Goal: Transaction & Acquisition: Book appointment/travel/reservation

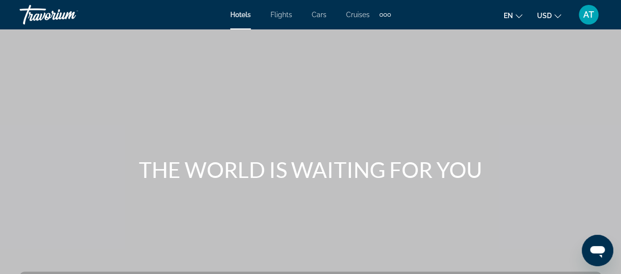
click at [290, 13] on span "Flights" at bounding box center [282, 15] width 22 height 8
click at [325, 14] on span "Cars" at bounding box center [319, 15] width 15 height 8
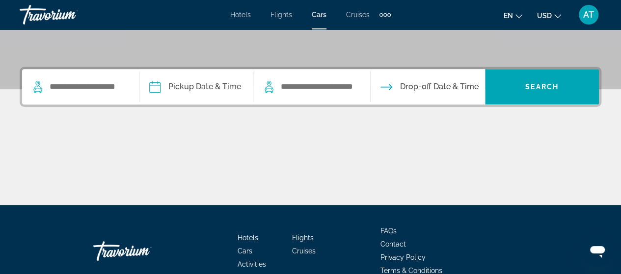
scroll to position [208, 0]
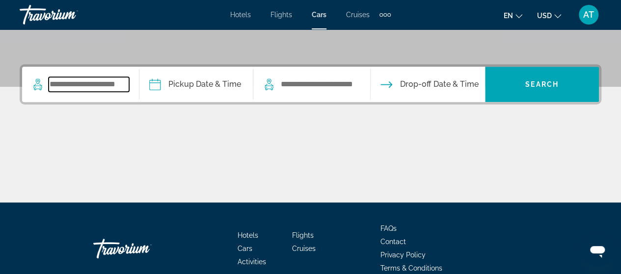
click at [108, 91] on input "Search widget" at bounding box center [89, 84] width 81 height 15
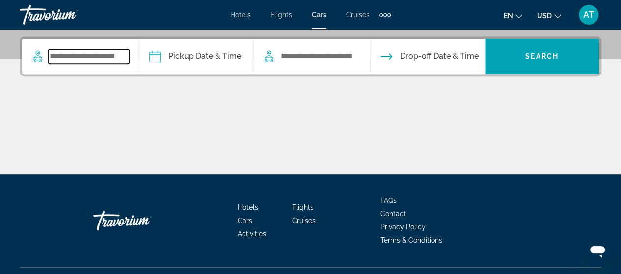
scroll to position [240, 0]
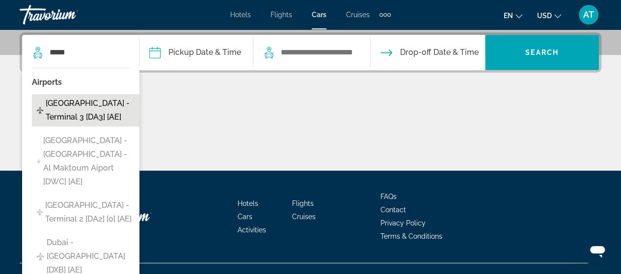
click at [101, 112] on span "[GEOGRAPHIC_DATA] - Terminal 3 [DA3] [AE]" at bounding box center [90, 110] width 89 height 27
type input "**********"
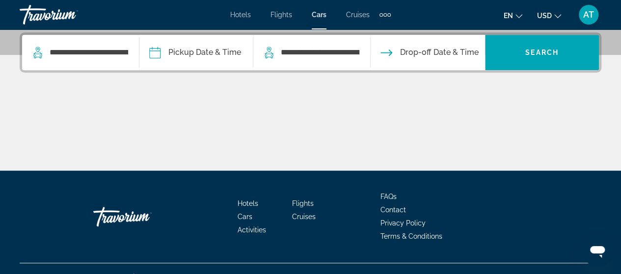
click at [240, 54] on input "Pickup date" at bounding box center [196, 54] width 118 height 38
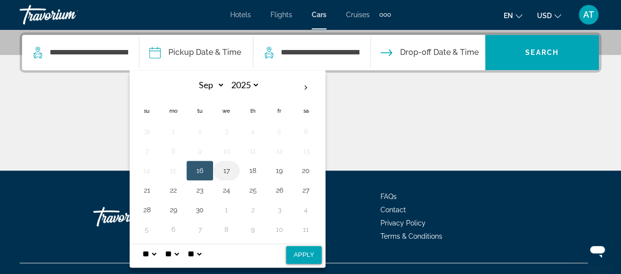
click at [232, 167] on button "17" at bounding box center [226, 171] width 16 height 14
click at [261, 161] on td "18" at bounding box center [253, 171] width 27 height 20
click at [261, 171] on button "18" at bounding box center [253, 171] width 16 height 14
click at [309, 247] on button "Apply" at bounding box center [303, 255] width 35 height 18
type input "**********"
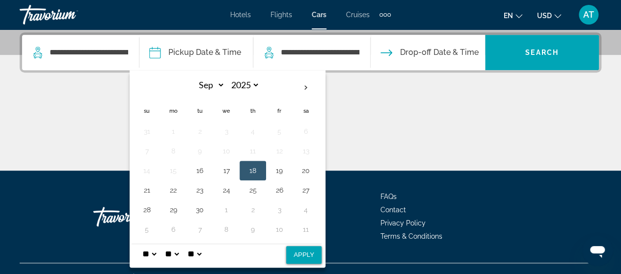
select select "*"
select select "**"
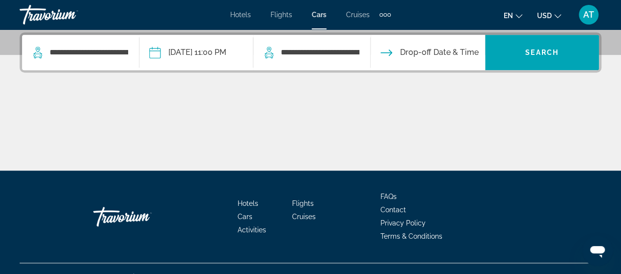
click at [476, 50] on input "Drop-off date" at bounding box center [427, 54] width 118 height 38
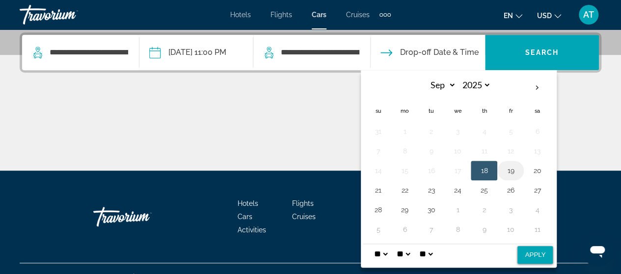
click at [518, 170] on button "19" at bounding box center [511, 171] width 16 height 14
click at [548, 252] on button "Apply" at bounding box center [535, 255] width 35 height 18
type input "**********"
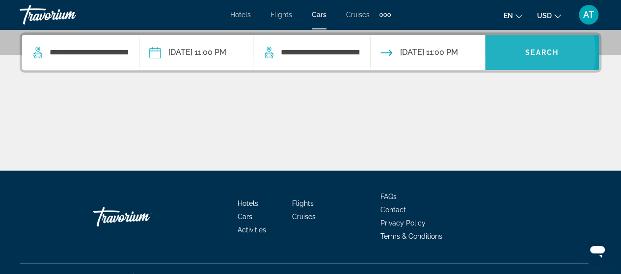
click at [525, 52] on span "Search widget" at bounding box center [542, 53] width 114 height 24
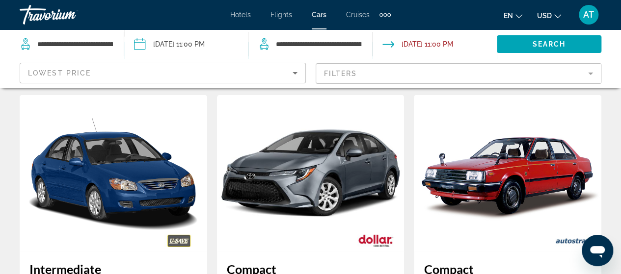
scroll to position [1339, 0]
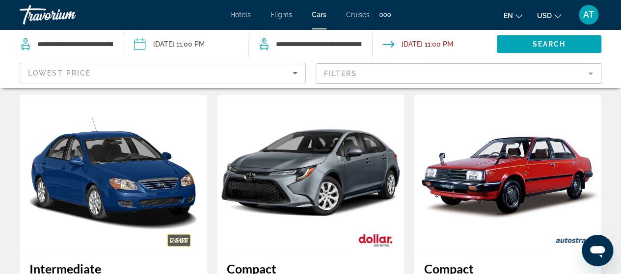
click at [342, 72] on mat-form-field "Filters" at bounding box center [459, 73] width 286 height 21
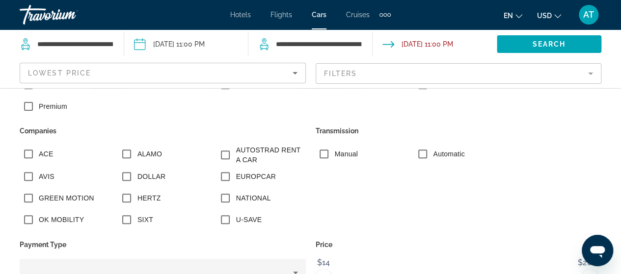
scroll to position [193, 0]
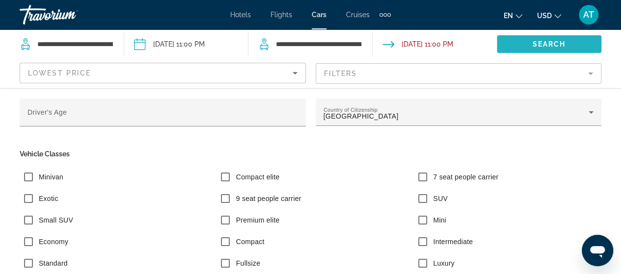
click at [518, 48] on span "Search widget" at bounding box center [549, 44] width 105 height 24
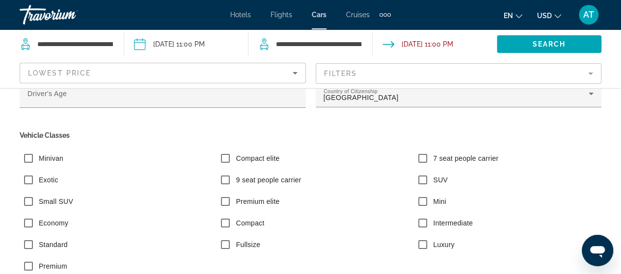
scroll to position [14, 0]
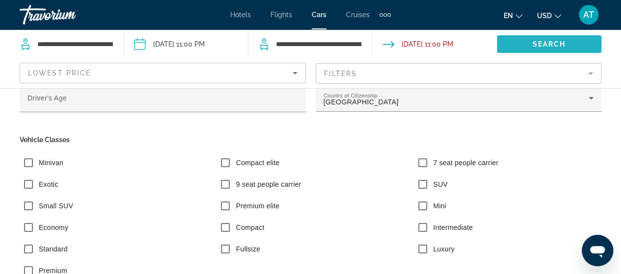
click at [539, 49] on span "Search widget" at bounding box center [549, 44] width 105 height 24
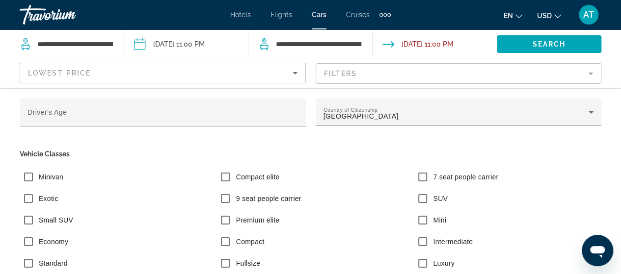
click at [453, 84] on button "Filters" at bounding box center [459, 74] width 286 height 22
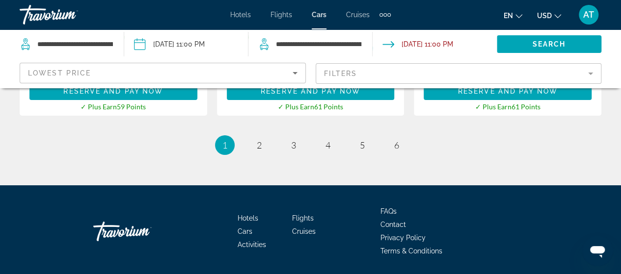
scroll to position [1739, 0]
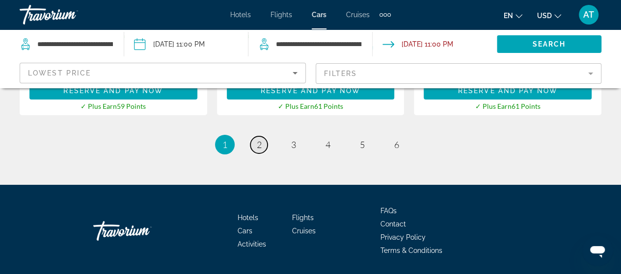
click at [259, 139] on span "2" at bounding box center [259, 144] width 5 height 11
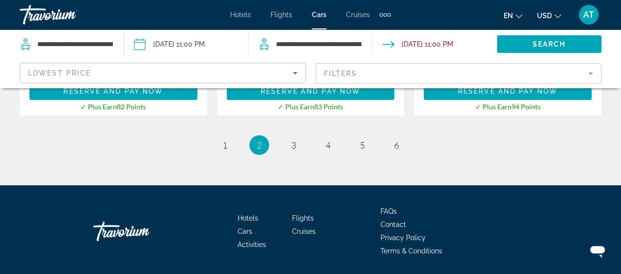
scroll to position [1743, 0]
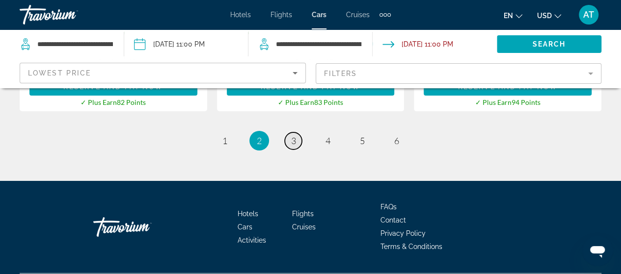
click at [299, 133] on link "page 3" at bounding box center [293, 141] width 17 height 17
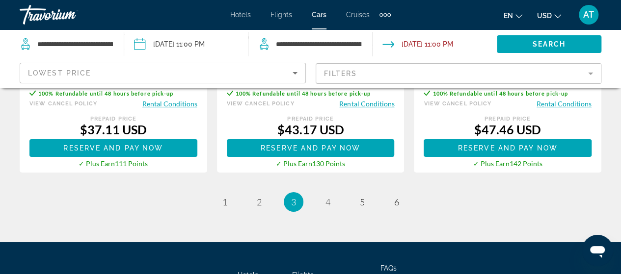
scroll to position [1656, 0]
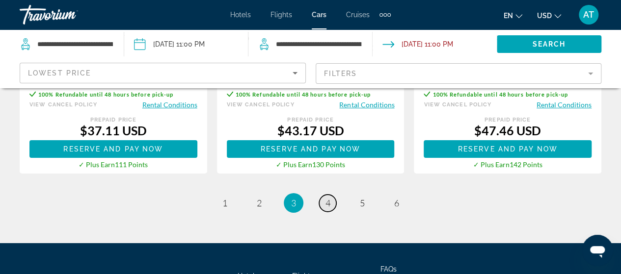
click at [326, 204] on span "4" at bounding box center [328, 203] width 5 height 11
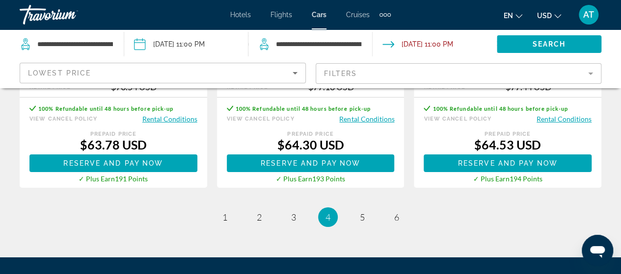
scroll to position [1642, 0]
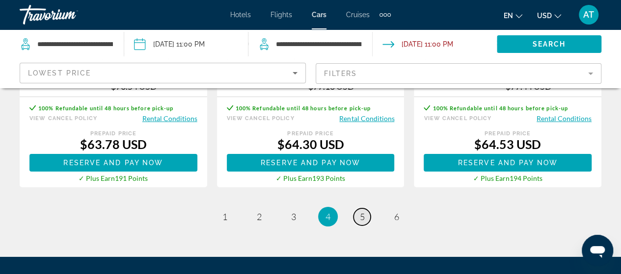
click at [357, 209] on link "page 5" at bounding box center [362, 217] width 17 height 17
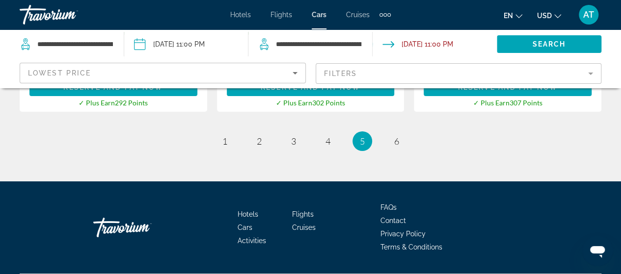
scroll to position [1707, 0]
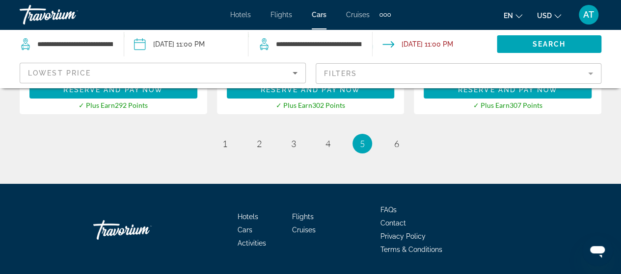
click at [406, 146] on ul "5 / 6 page 1 page 2 page 3 page 4 You're on page 5 page 6" at bounding box center [311, 144] width 582 height 20
click at [401, 150] on link "page 6" at bounding box center [396, 144] width 17 height 17
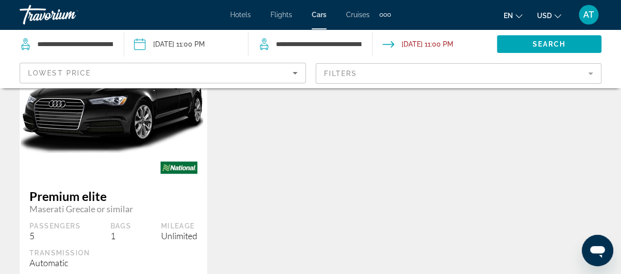
scroll to position [921, 0]
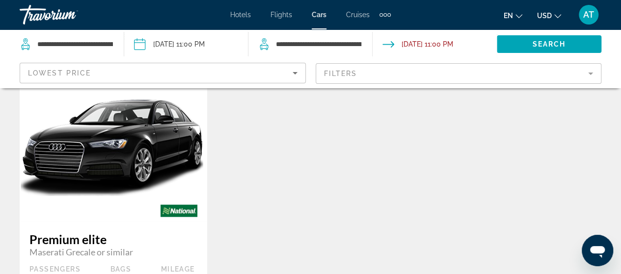
click at [143, 143] on img "Main content" at bounding box center [114, 143] width 188 height 140
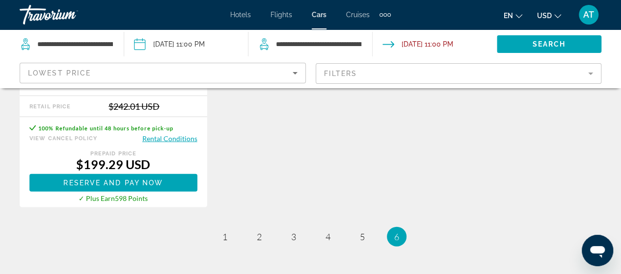
scroll to position [1243, 0]
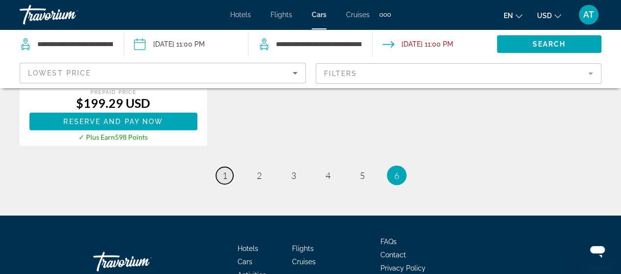
click at [220, 179] on link "page 1" at bounding box center [224, 175] width 17 height 17
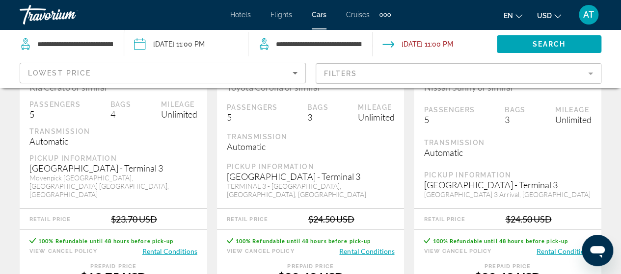
scroll to position [1536, 0]
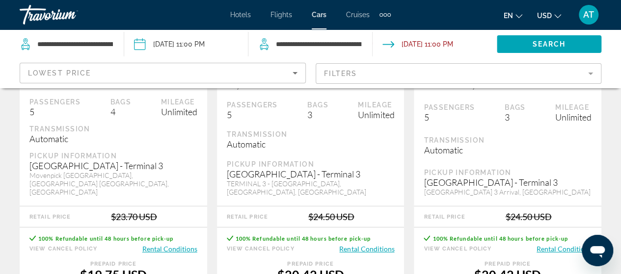
click at [351, 245] on button "Rental Conditions" at bounding box center [366, 249] width 55 height 9
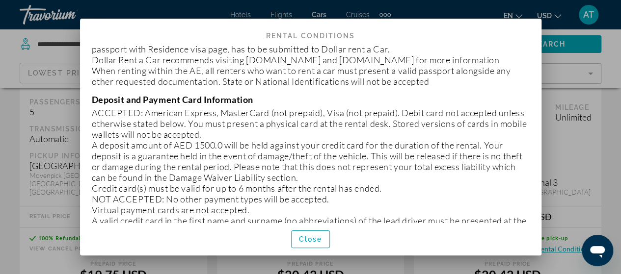
scroll to position [293, 0]
drag, startPoint x: 175, startPoint y: 147, endPoint x: 222, endPoint y: 143, distance: 47.3
click at [222, 143] on p "A deposit amount of AED 1500.0 will be held against your credit card for the du…" at bounding box center [311, 160] width 438 height 43
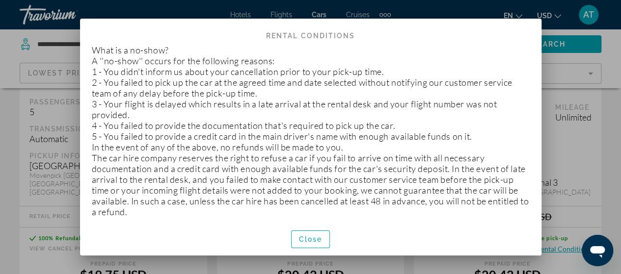
scroll to position [1573, 0]
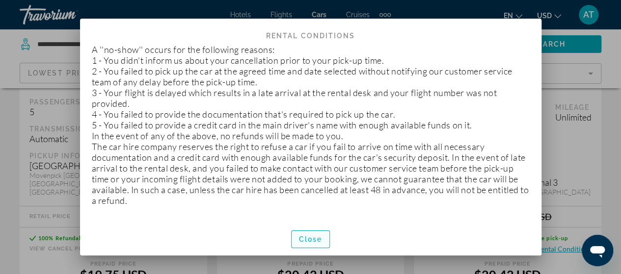
click at [319, 241] on span "Close" at bounding box center [311, 240] width 24 height 8
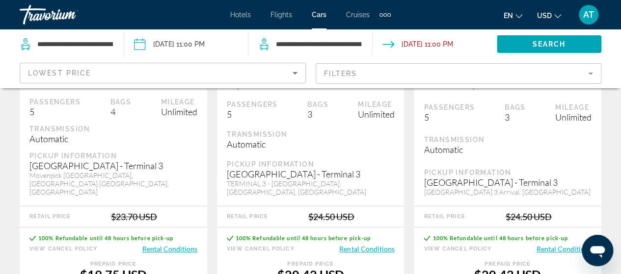
scroll to position [1536, 0]
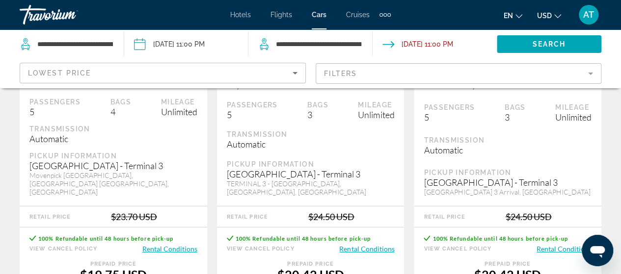
click at [382, 18] on div "Extra navigation items" at bounding box center [385, 14] width 11 height 15
click at [368, 38] on link "Activities" at bounding box center [369, 33] width 38 height 18
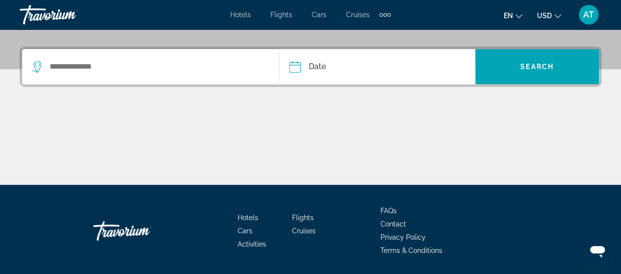
scroll to position [226, 0]
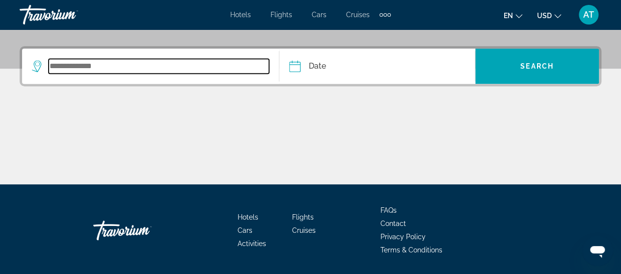
click at [182, 60] on input "Search widget" at bounding box center [159, 66] width 220 height 15
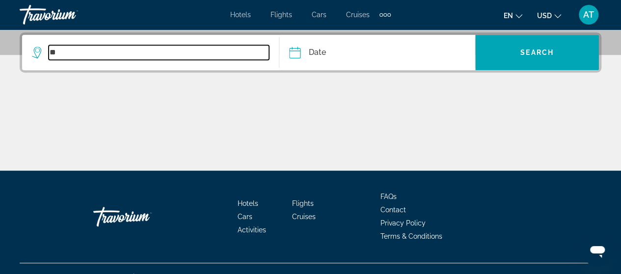
type input "*"
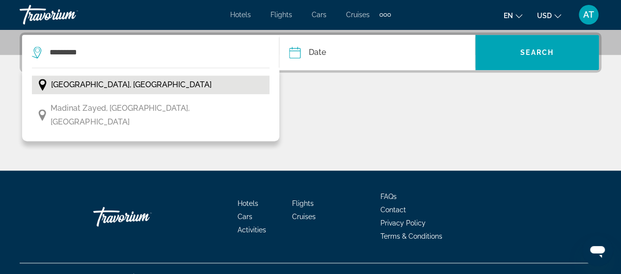
click at [170, 78] on span "[GEOGRAPHIC_DATA], [GEOGRAPHIC_DATA]" at bounding box center [131, 85] width 161 height 14
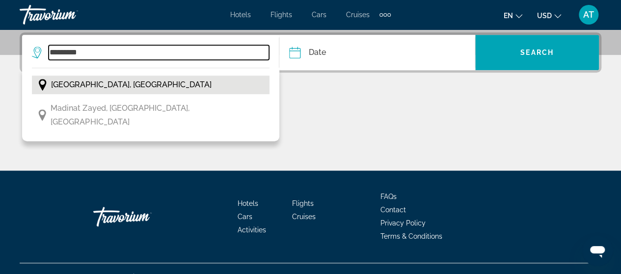
type input "**********"
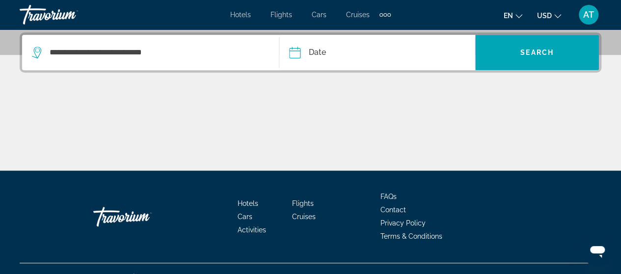
click at [348, 54] on input "Date" at bounding box center [335, 54] width 97 height 38
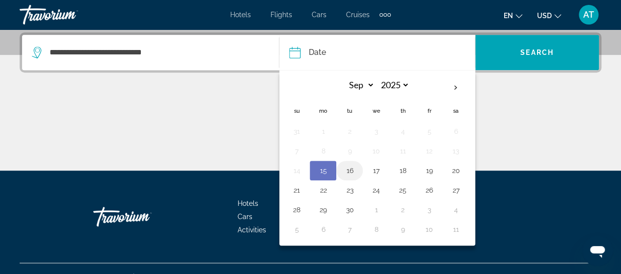
click at [354, 167] on button "16" at bounding box center [350, 171] width 16 height 14
type input "**********"
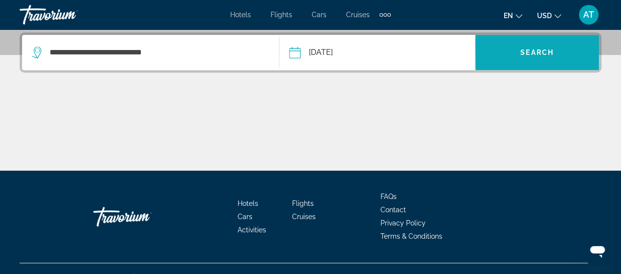
click at [497, 48] on span "Search widget" at bounding box center [537, 53] width 124 height 24
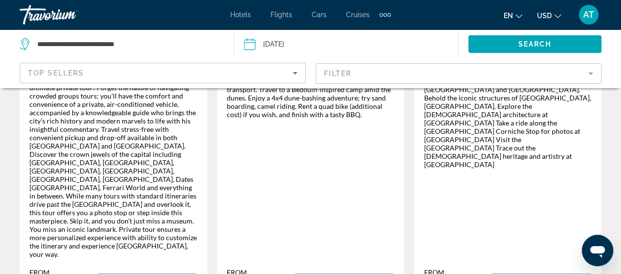
scroll to position [324, 0]
click at [510, 110] on div "Experience the best of [GEOGRAPHIC_DATA], the Capital city of [GEOGRAPHIC_DATA]…" at bounding box center [508, 114] width 168 height 109
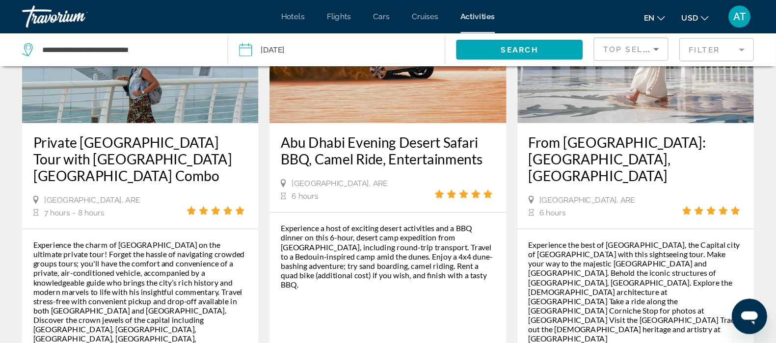
scroll to position [141, 0]
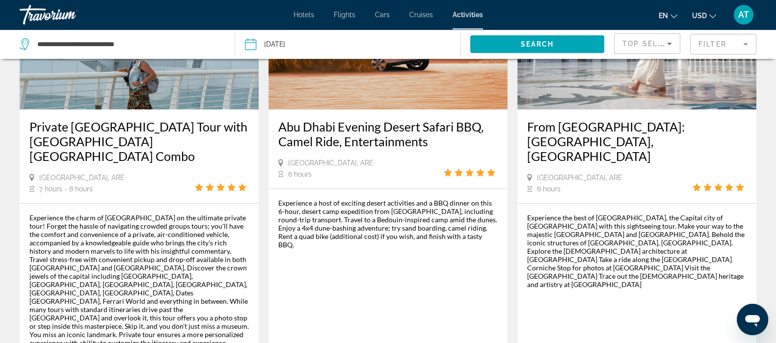
drag, startPoint x: 560, startPoint y: 5, endPoint x: 508, endPoint y: 205, distance: 206.0
click at [535, 204] on div "Experience the best of [GEOGRAPHIC_DATA], the Capital city of [GEOGRAPHIC_DATA]…" at bounding box center [637, 301] width 239 height 194
click at [494, 217] on div "Experience a host of exciting desert activities and a BBQ dinner on this 6-hour…" at bounding box center [387, 224] width 219 height 50
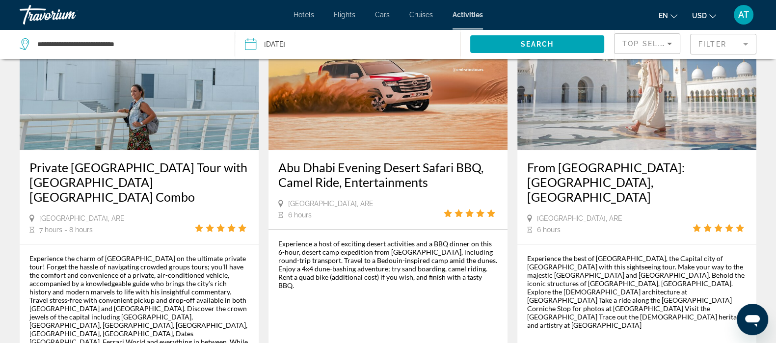
scroll to position [95, 0]
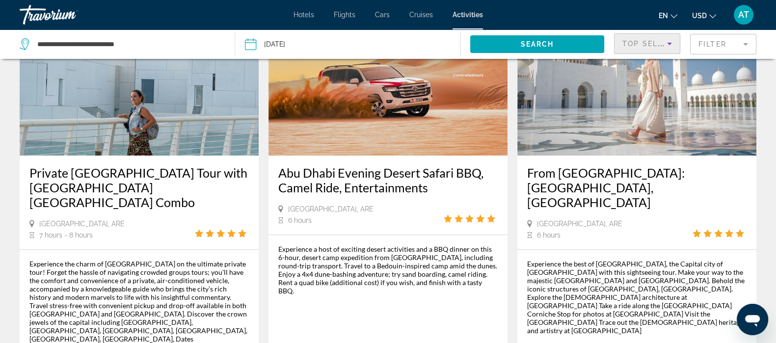
click at [628, 40] on span "Top Sellers" at bounding box center [651, 44] width 56 height 8
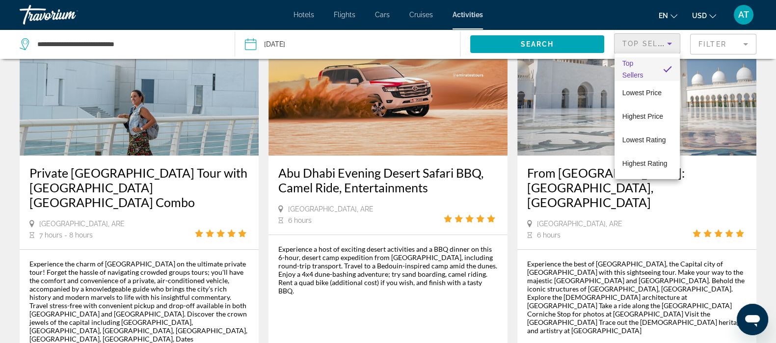
click at [628, 99] on div at bounding box center [388, 171] width 776 height 343
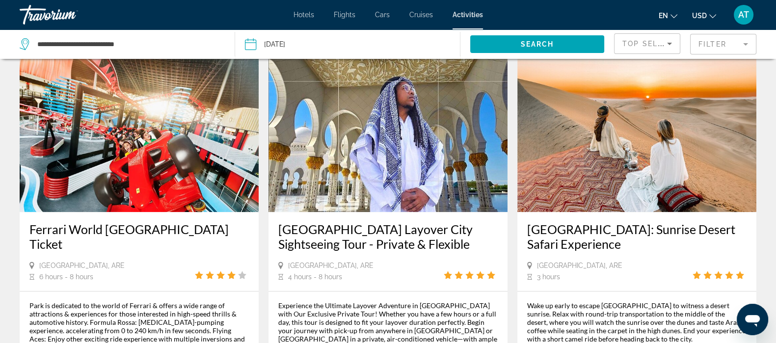
scroll to position [948, 0]
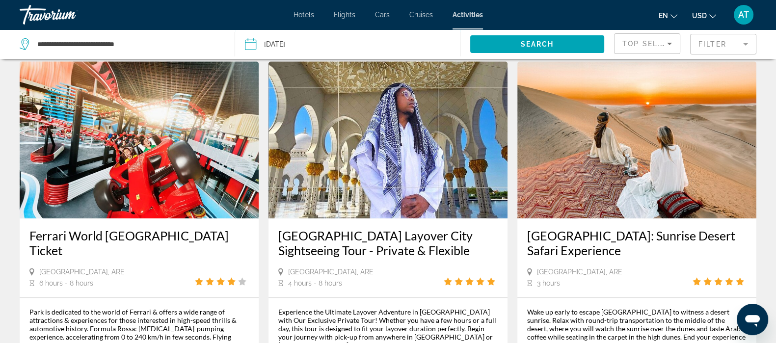
click at [181, 117] on img "Main content" at bounding box center [139, 139] width 239 height 157
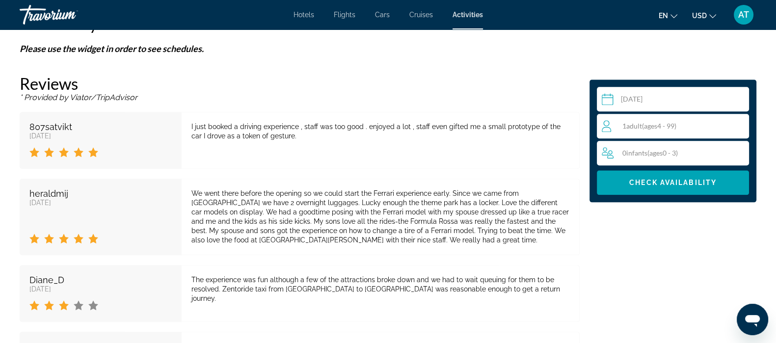
scroll to position [1404, 0]
click at [304, 138] on div "I just booked a driving experience , staff was too good . enjoyed a lot , staff…" at bounding box center [380, 131] width 378 height 19
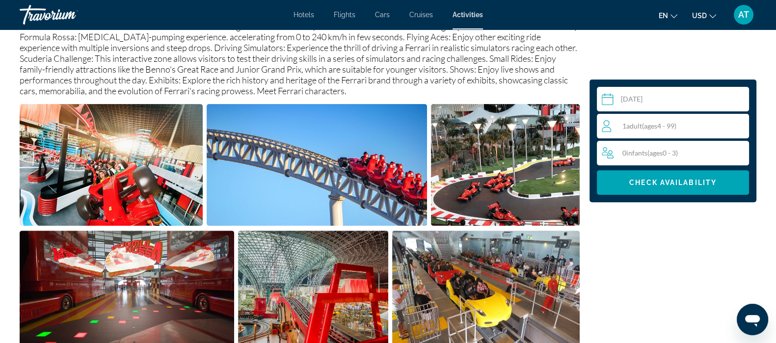
scroll to position [381, 0]
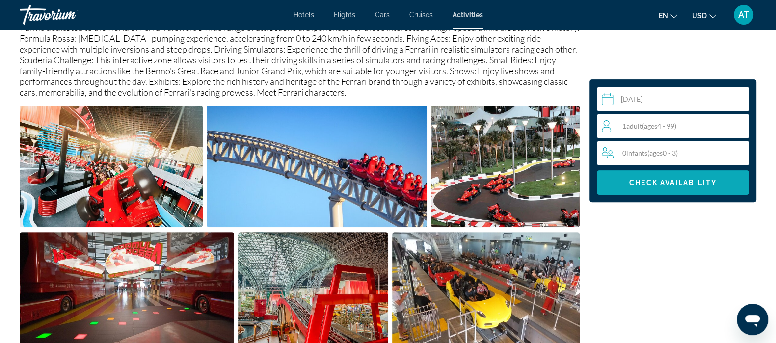
click at [628, 175] on span "Main content" at bounding box center [673, 183] width 152 height 24
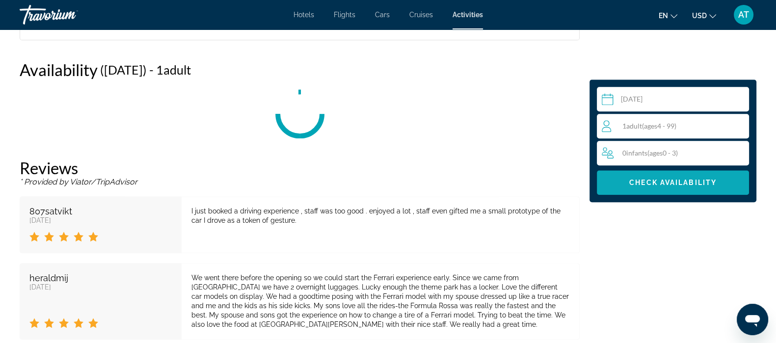
scroll to position [1358, 0]
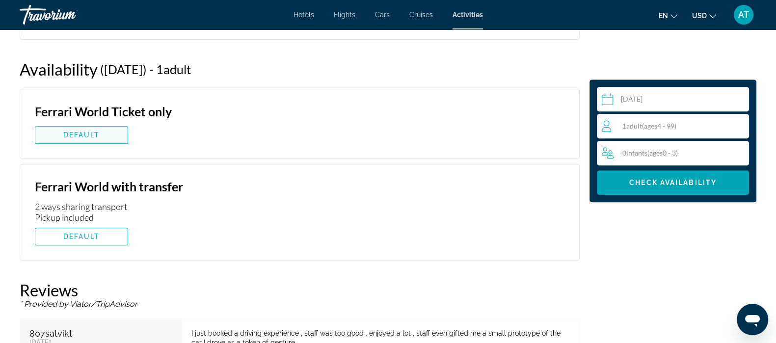
click at [115, 133] on span "Main content" at bounding box center [81, 135] width 92 height 24
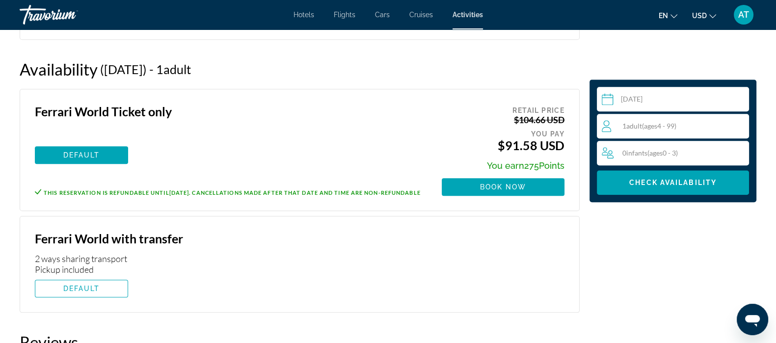
drag, startPoint x: 520, startPoint y: 163, endPoint x: 570, endPoint y: 166, distance: 49.7
click at [570, 166] on div "Ferrari World Ticket only DEFAULT This reservation is refundable until [DATE] .…" at bounding box center [300, 150] width 560 height 122
click at [493, 164] on span "You earn" at bounding box center [505, 166] width 37 height 10
click at [413, 14] on span "Cruises" at bounding box center [421, 15] width 24 height 8
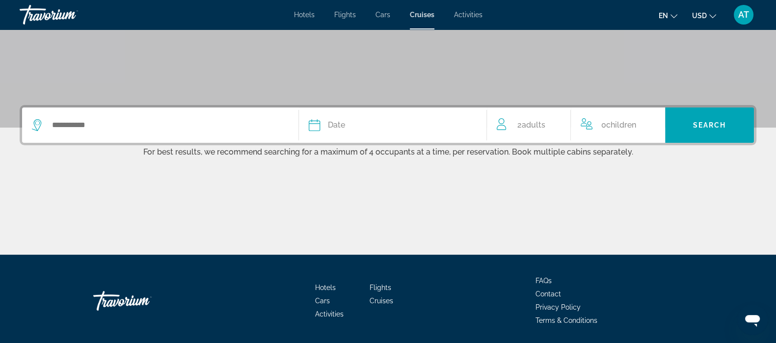
scroll to position [198, 0]
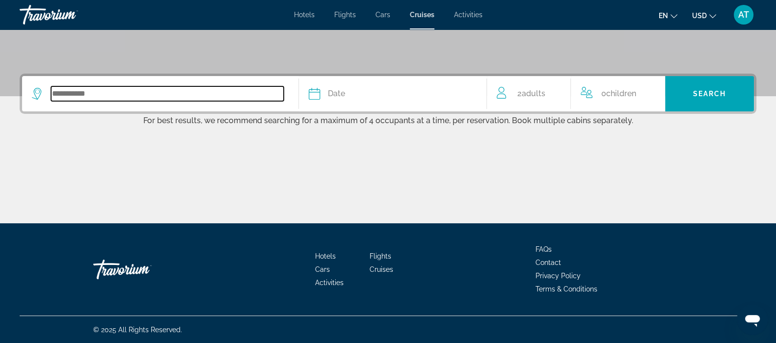
click at [268, 87] on input "Search widget" at bounding box center [167, 93] width 233 height 15
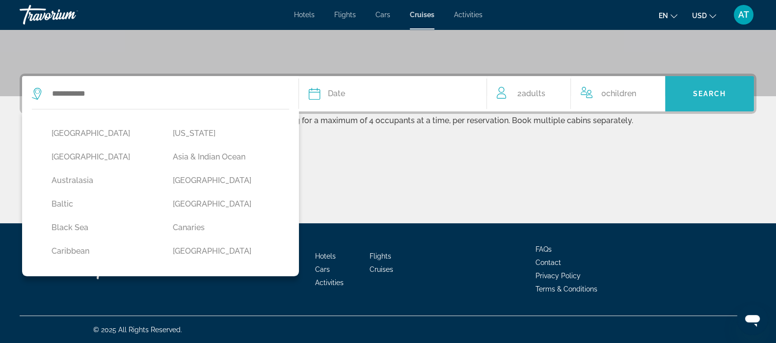
click at [628, 90] on span "Search" at bounding box center [709, 94] width 33 height 8
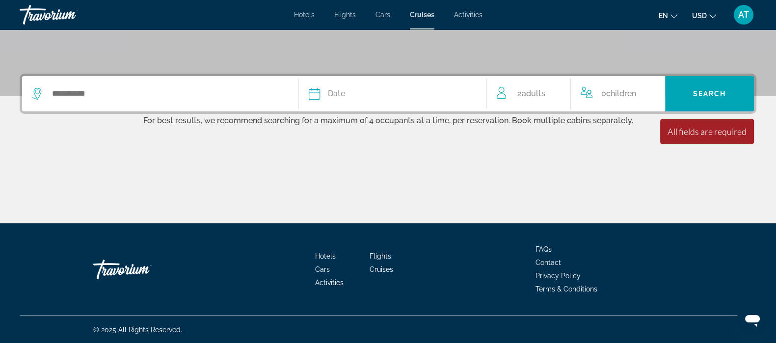
click at [428, 85] on button "Date January February March April May June July August September October Novemb…" at bounding box center [393, 93] width 168 height 35
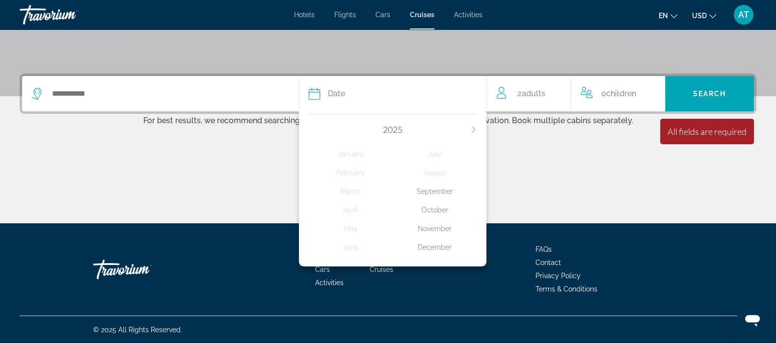
drag, startPoint x: 477, startPoint y: 126, endPoint x: 472, endPoint y: 136, distance: 10.8
click at [472, 136] on div "January February March April May June July August September October November De…" at bounding box center [393, 198] width 168 height 127
click at [474, 129] on icon "Next month" at bounding box center [474, 130] width 6 height 6
click at [355, 249] on div "June" at bounding box center [351, 248] width 84 height 18
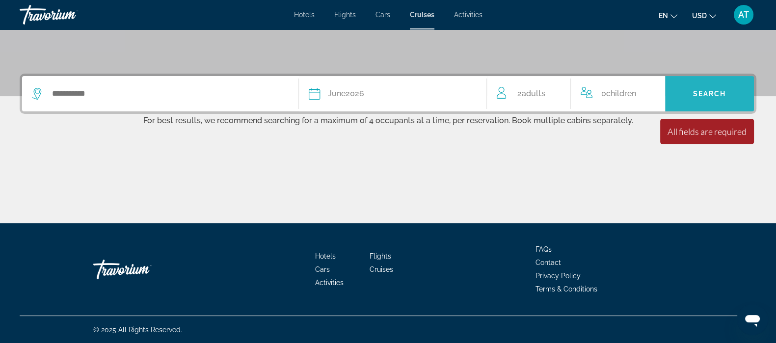
click at [628, 83] on span "Search widget" at bounding box center [709, 94] width 89 height 24
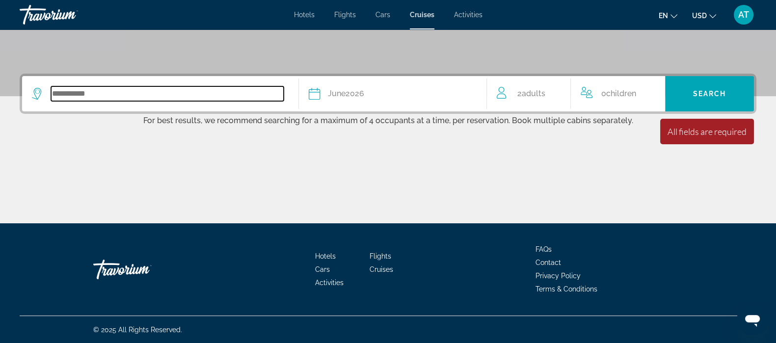
click at [258, 95] on input "Search widget" at bounding box center [167, 93] width 233 height 15
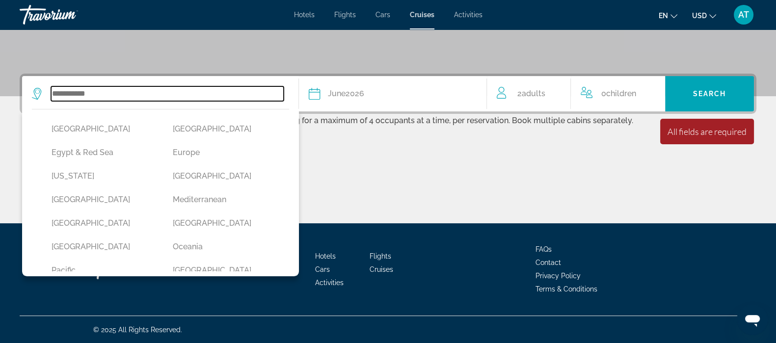
scroll to position [144, 0]
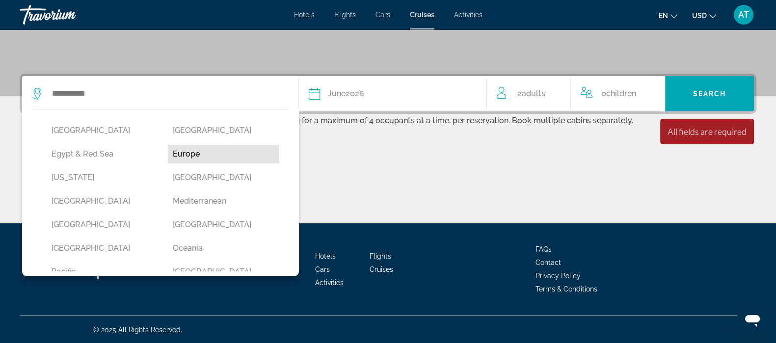
click at [175, 155] on button "Europe" at bounding box center [223, 154] width 111 height 19
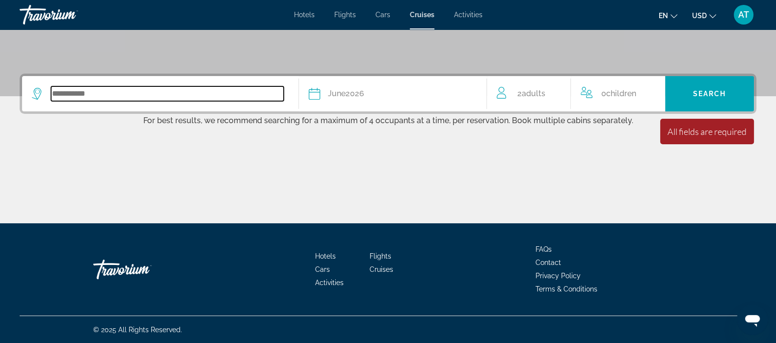
type input "******"
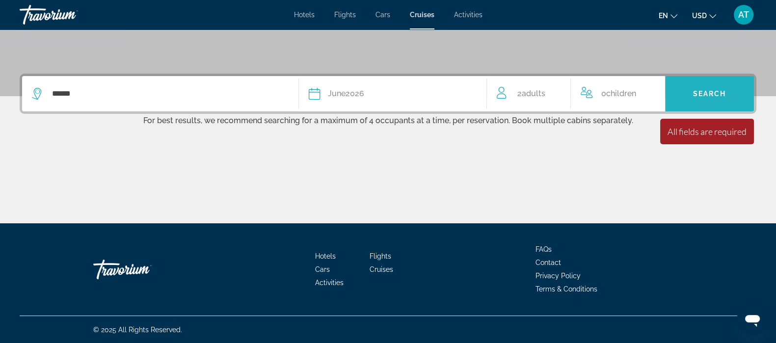
click at [628, 94] on span "Search widget" at bounding box center [709, 94] width 89 height 24
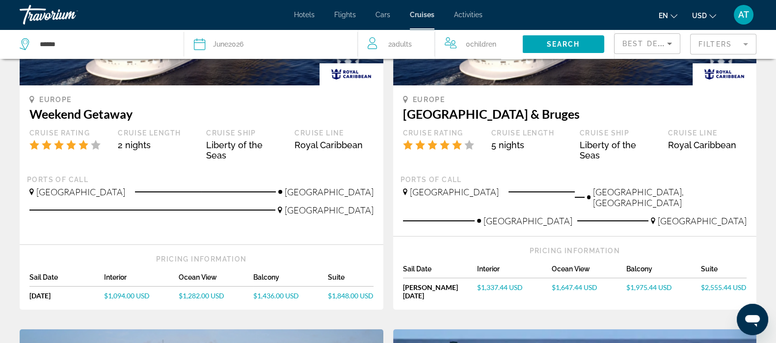
scroll to position [180, 0]
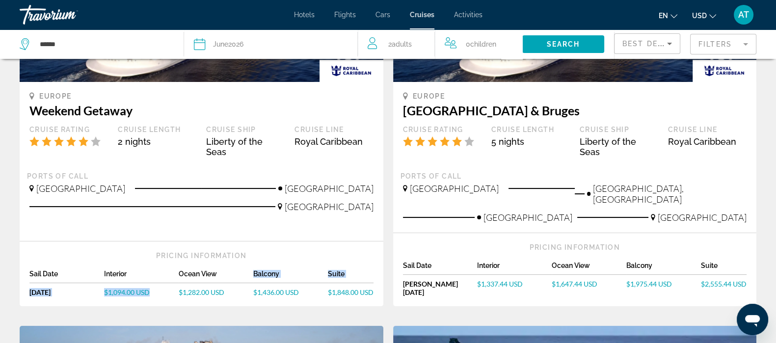
drag, startPoint x: 217, startPoint y: 254, endPoint x: 156, endPoint y: 267, distance: 62.2
click at [156, 270] on div "Sail Date Interior Ocean View Balcony Suite [DATE] [DATE] $1,094.00 USD $1,282.…" at bounding box center [201, 285] width 344 height 31
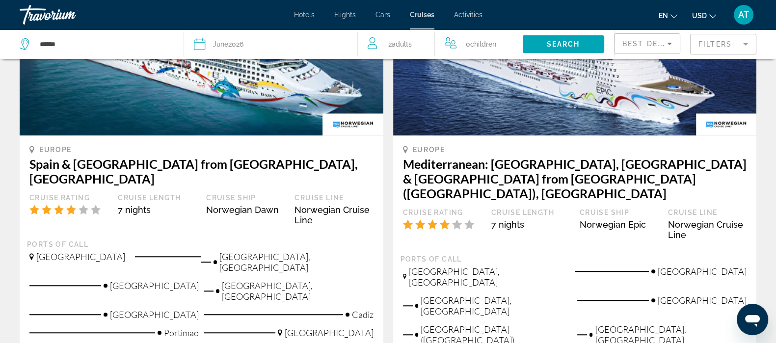
scroll to position [1029, 0]
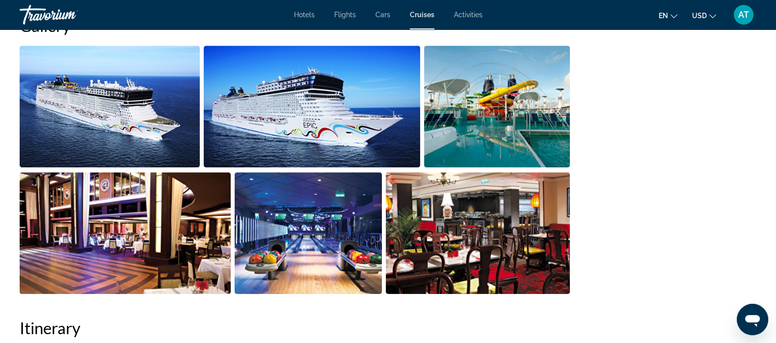
scroll to position [1118, 0]
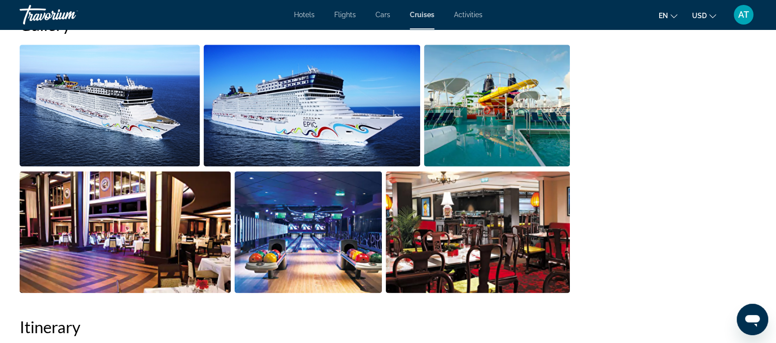
click at [488, 93] on img "Open full-screen image slider" at bounding box center [497, 106] width 146 height 122
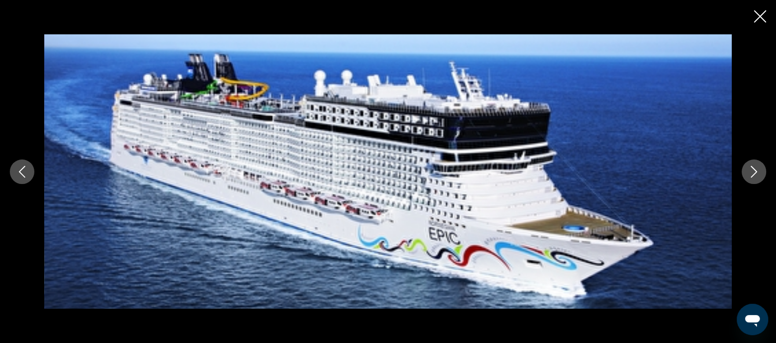
click at [628, 174] on icon "Next image" at bounding box center [754, 172] width 12 height 12
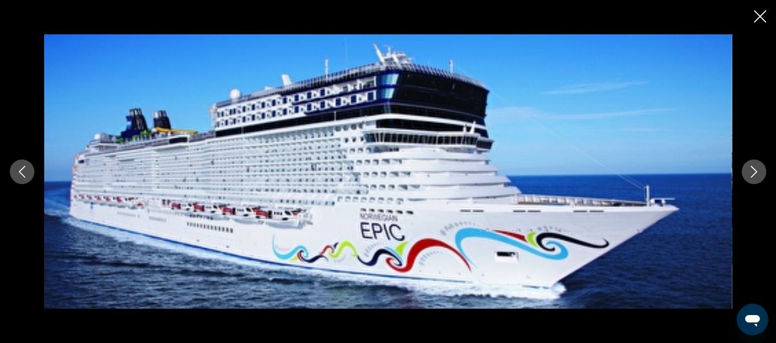
click at [628, 174] on icon "Next image" at bounding box center [754, 172] width 12 height 12
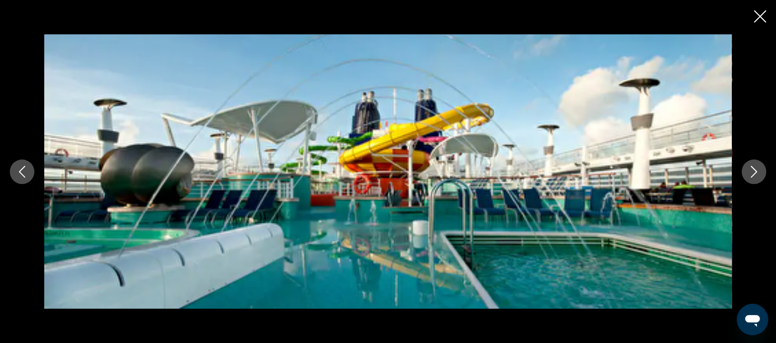
click at [628, 174] on icon "Next image" at bounding box center [754, 172] width 12 height 12
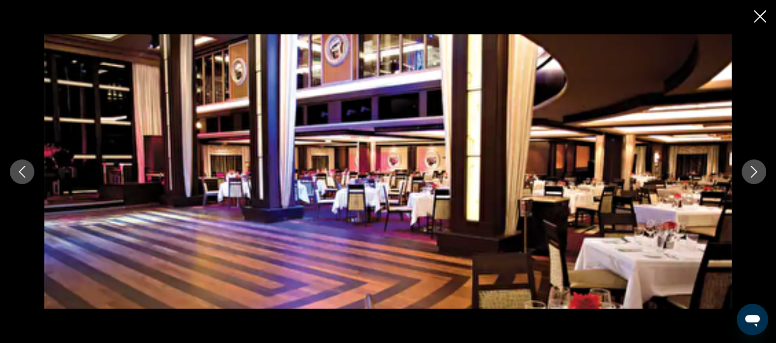
click at [628, 174] on icon "Next image" at bounding box center [754, 172] width 12 height 12
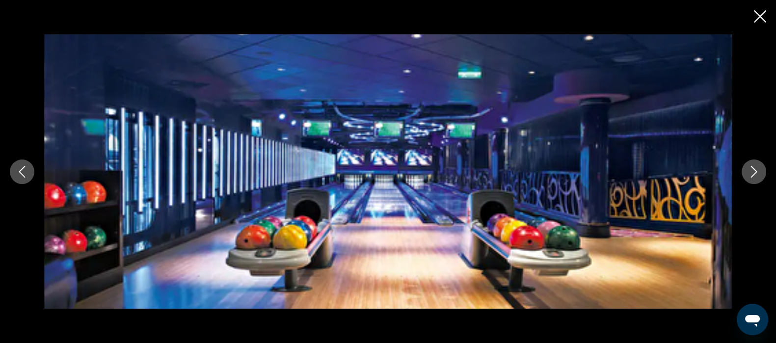
click at [628, 174] on icon "Next image" at bounding box center [754, 172] width 12 height 12
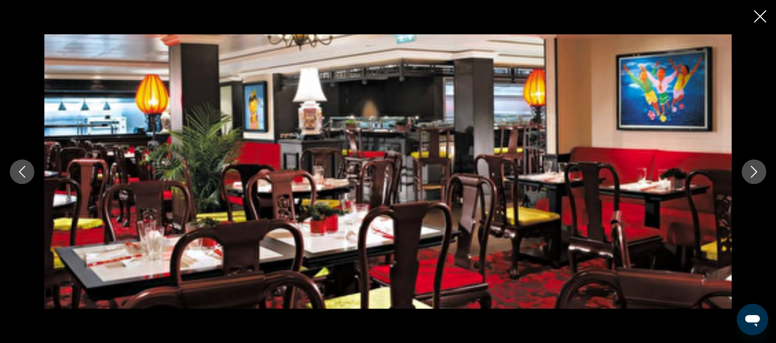
click at [628, 14] on icon "Close slideshow" at bounding box center [760, 16] width 12 height 12
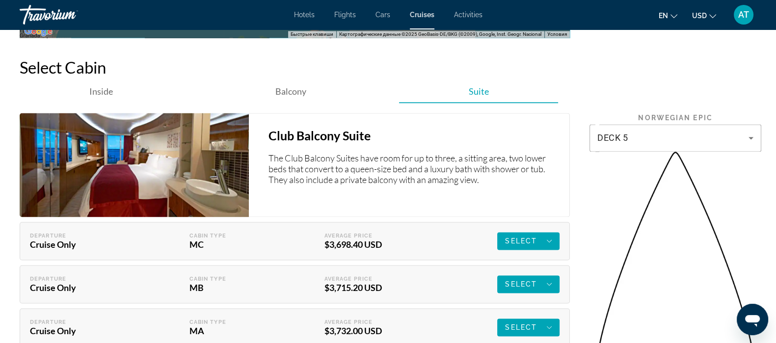
scroll to position [1813, 0]
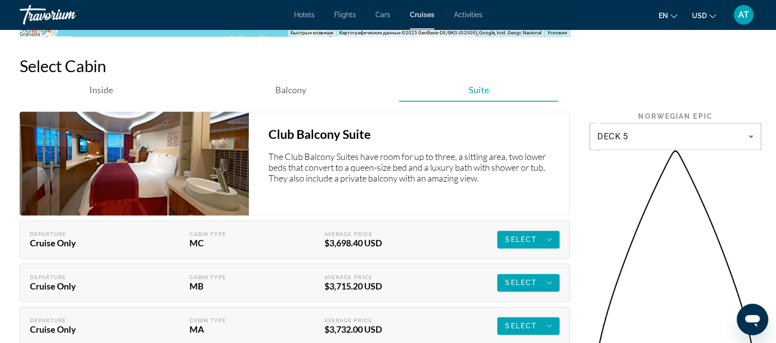
click at [218, 136] on img "Main content" at bounding box center [134, 163] width 229 height 104
click at [216, 147] on img "Main content" at bounding box center [134, 163] width 229 height 104
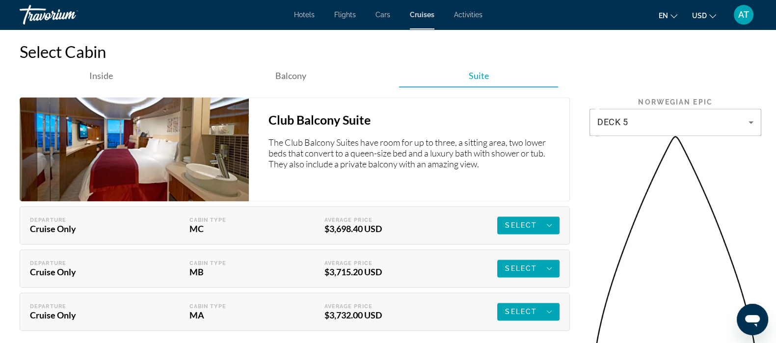
scroll to position [1828, 0]
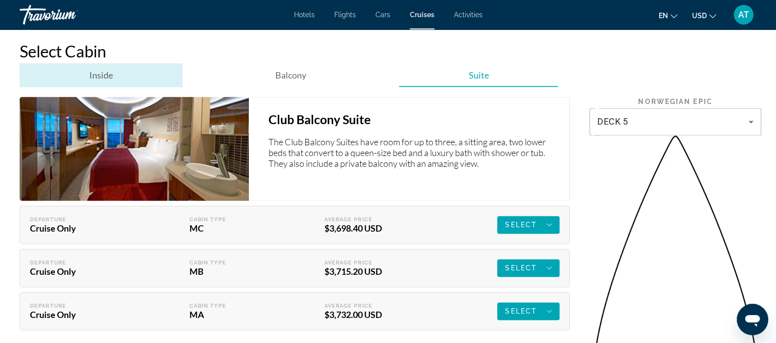
click at [110, 70] on span "Inside" at bounding box center [101, 75] width 24 height 11
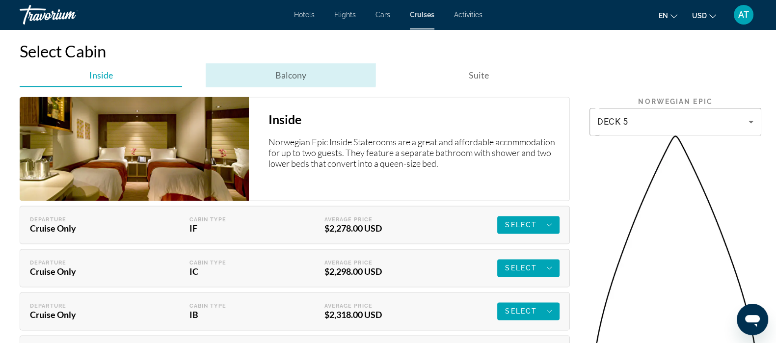
click at [284, 70] on span "Balcony" at bounding box center [290, 75] width 31 height 11
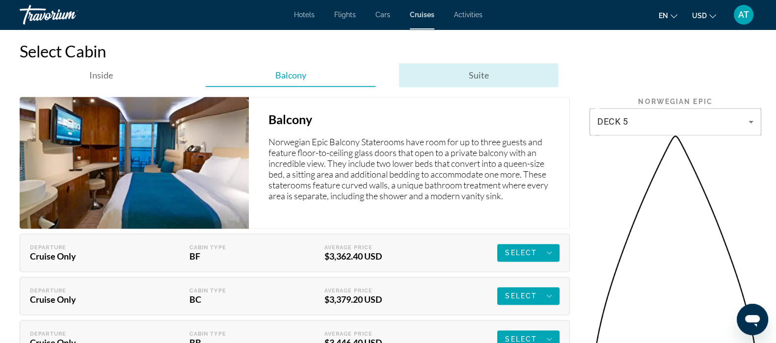
click at [456, 63] on div "Suite" at bounding box center [478, 75] width 159 height 24
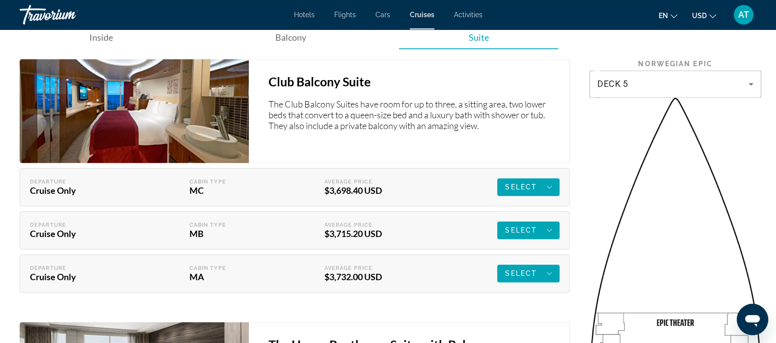
scroll to position [1863, 0]
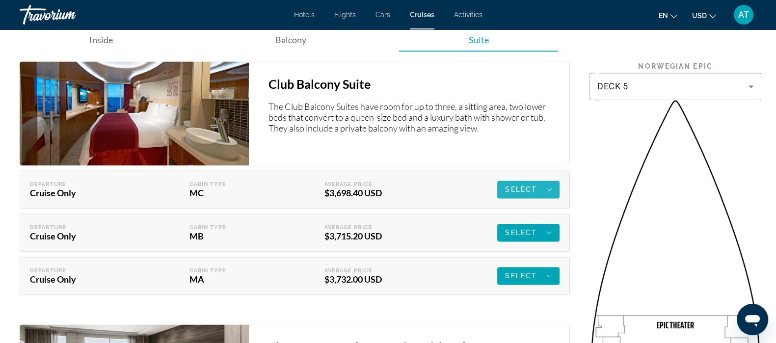
click at [512, 178] on span "Main content" at bounding box center [528, 190] width 62 height 24
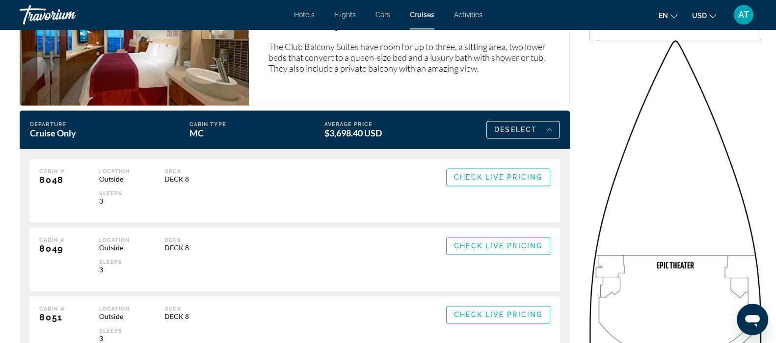
scroll to position [1918, 0]
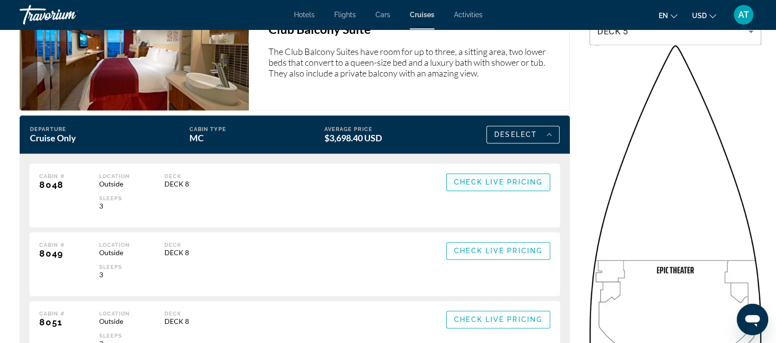
click at [496, 178] on span "Check Live Pricing" at bounding box center [498, 182] width 88 height 8
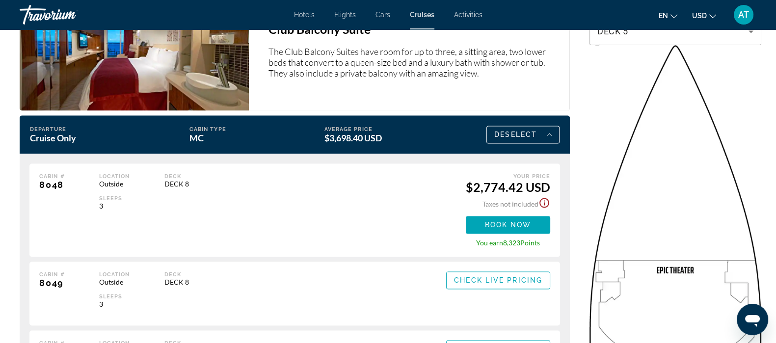
click at [545, 198] on icon "Show Taxes and Fees disclaimer" at bounding box center [545, 203] width 10 height 10
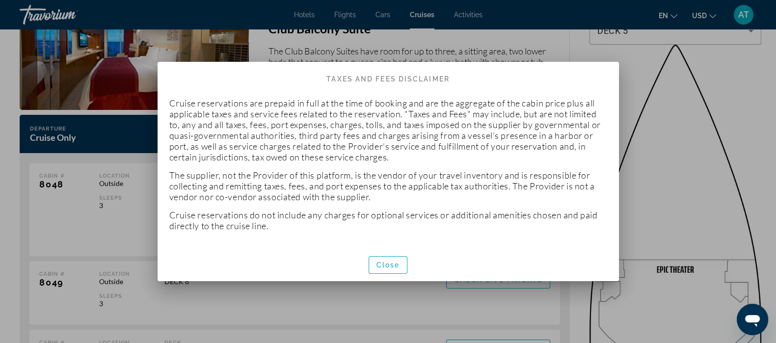
scroll to position [0, 0]
click at [387, 266] on span "Close" at bounding box center [389, 265] width 24 height 8
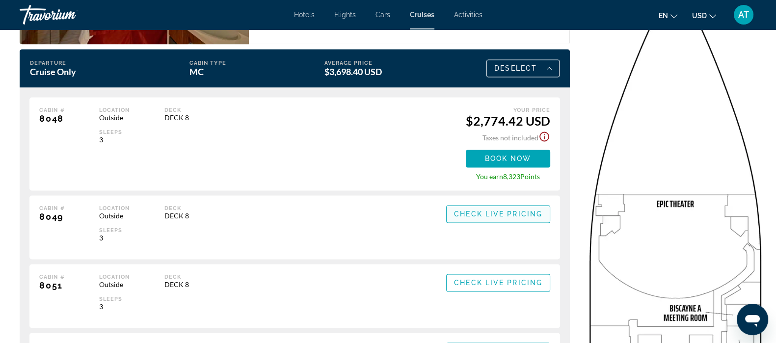
scroll to position [1949, 0]
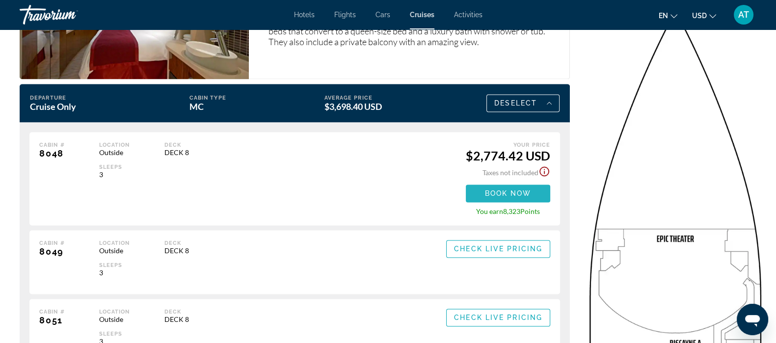
click at [527, 190] on span "Book now" at bounding box center [508, 194] width 47 height 8
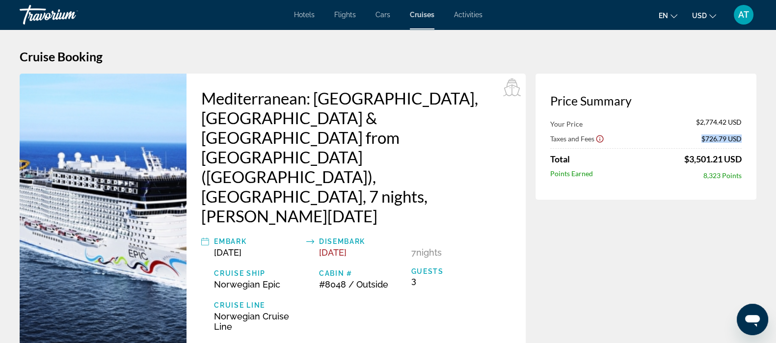
drag, startPoint x: 700, startPoint y: 140, endPoint x: 729, endPoint y: 144, distance: 29.3
click at [628, 144] on div "Your Price $2,774.42 USD Taxes and Fees $726.79 USD Total $3,501.21 USD Points …" at bounding box center [645, 149] width 191 height 62
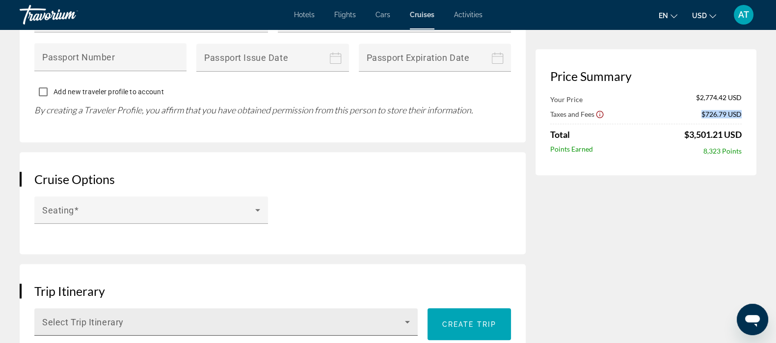
scroll to position [990, 0]
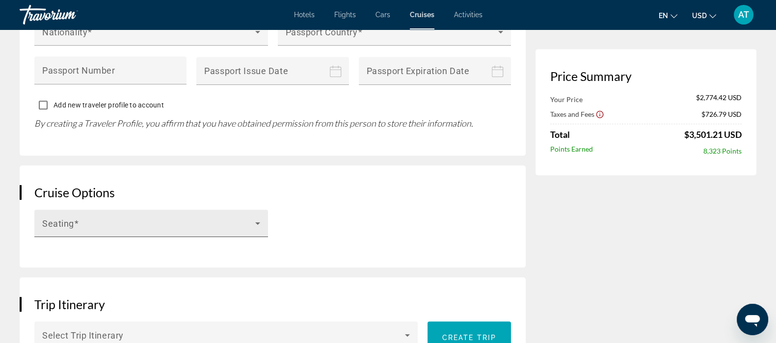
click at [221, 221] on span "Main content" at bounding box center [148, 227] width 213 height 12
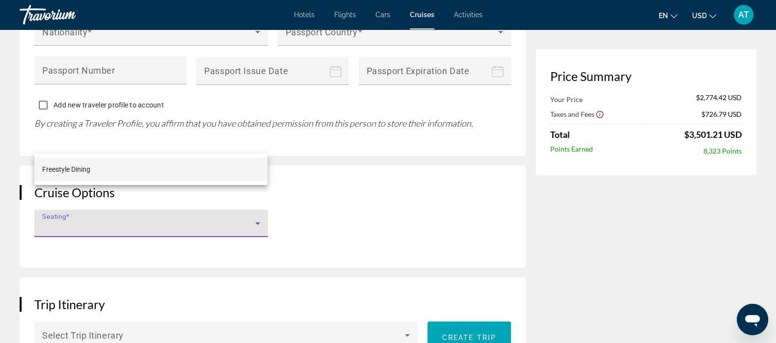
click at [310, 155] on div at bounding box center [388, 171] width 776 height 343
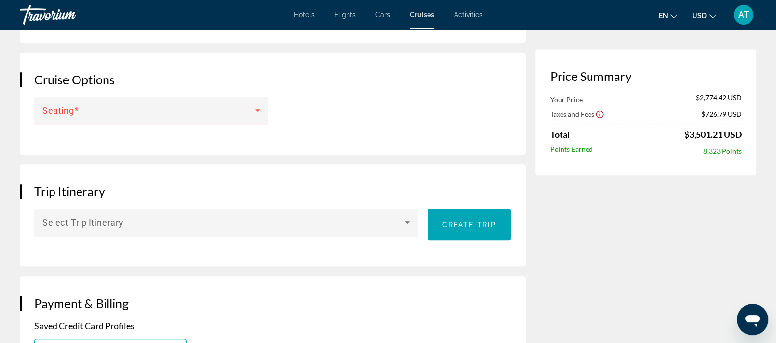
scroll to position [1105, 0]
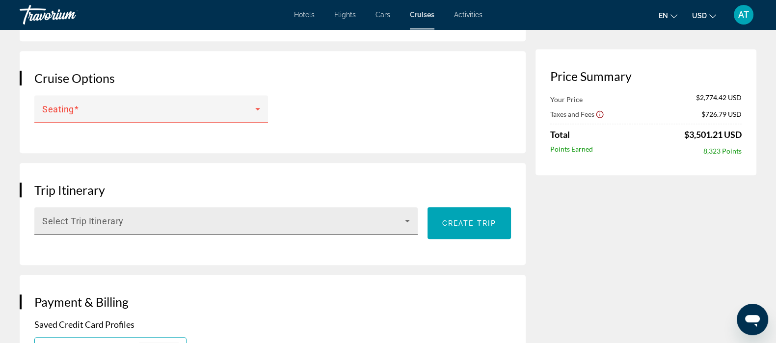
click at [329, 207] on div "Select Trip Itinerary" at bounding box center [226, 220] width 368 height 27
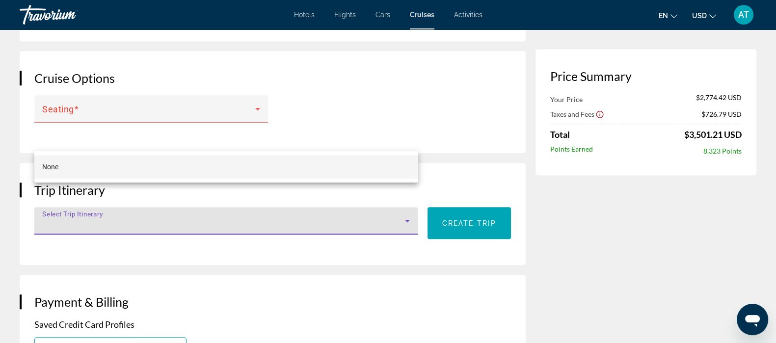
click at [329, 148] on div at bounding box center [388, 171] width 776 height 343
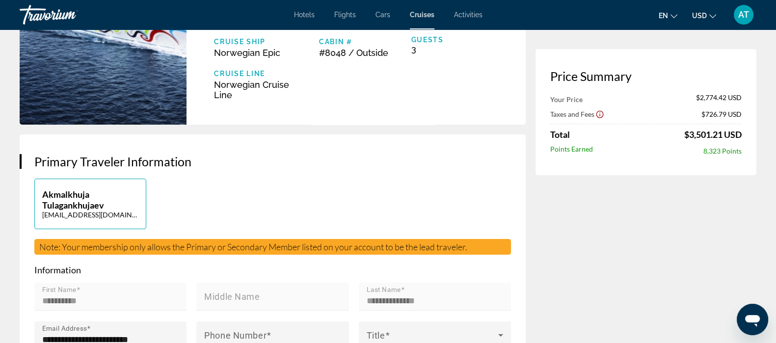
scroll to position [0, 0]
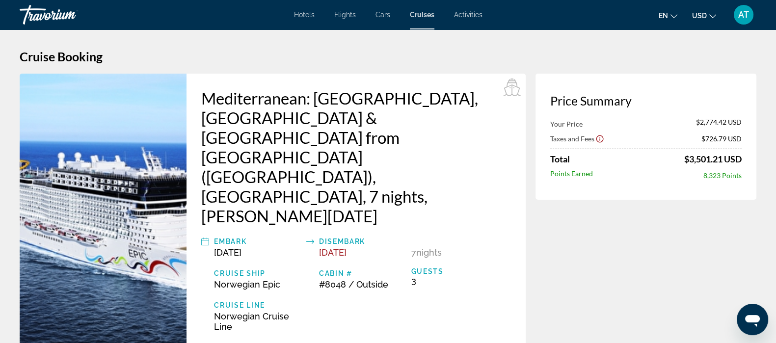
click at [351, 16] on span "Flights" at bounding box center [345, 15] width 22 height 8
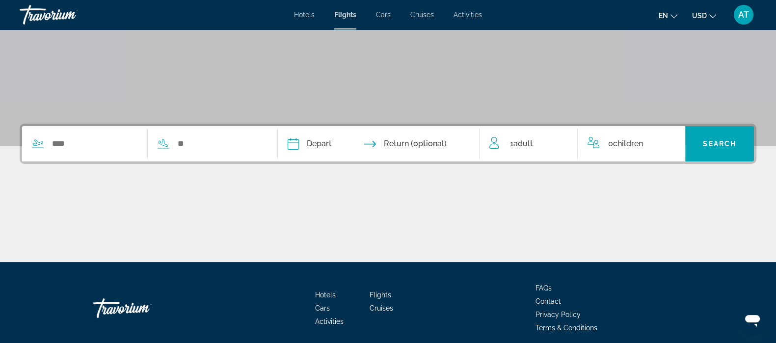
scroll to position [149, 0]
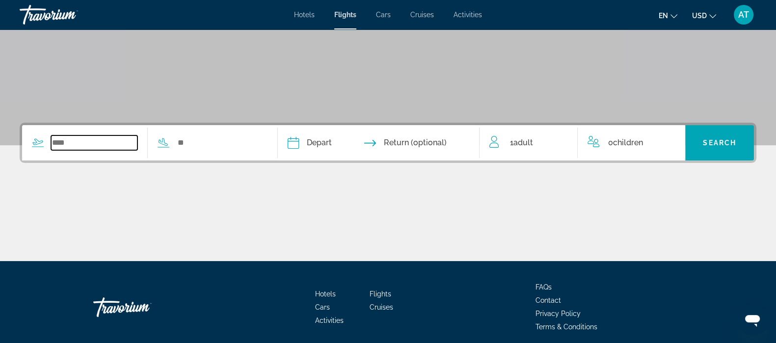
click at [135, 145] on input "Search widget" at bounding box center [94, 143] width 86 height 15
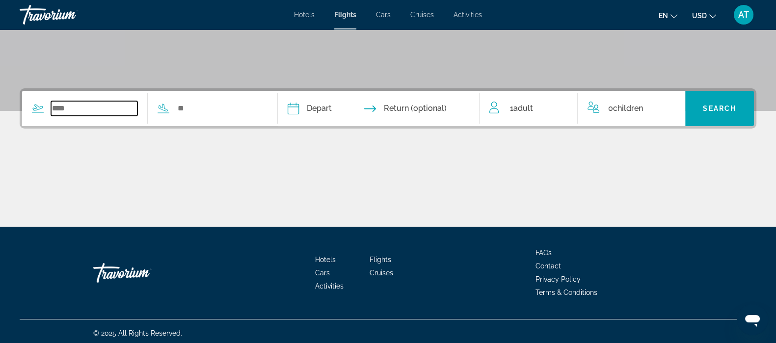
scroll to position [187, 0]
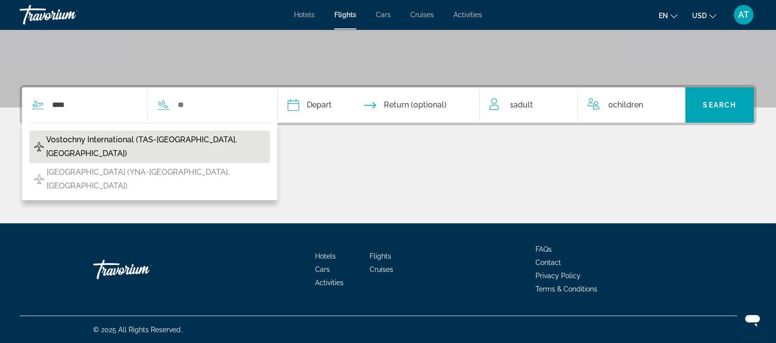
click at [251, 138] on button "Vostochny International (TAS-[GEOGRAPHIC_DATA], [GEOGRAPHIC_DATA])" at bounding box center [149, 147] width 241 height 32
type input "**********"
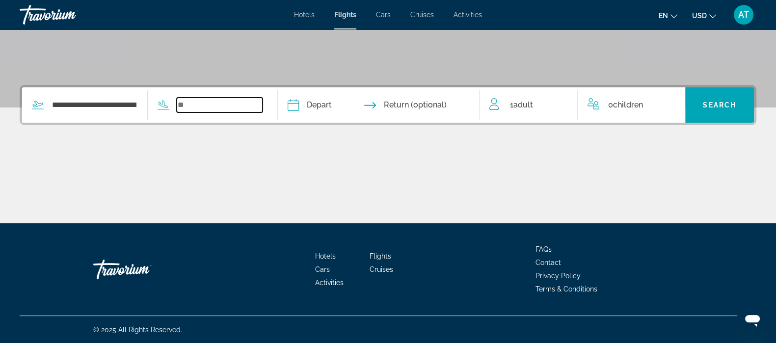
click at [208, 104] on input "Search widget" at bounding box center [220, 105] width 86 height 15
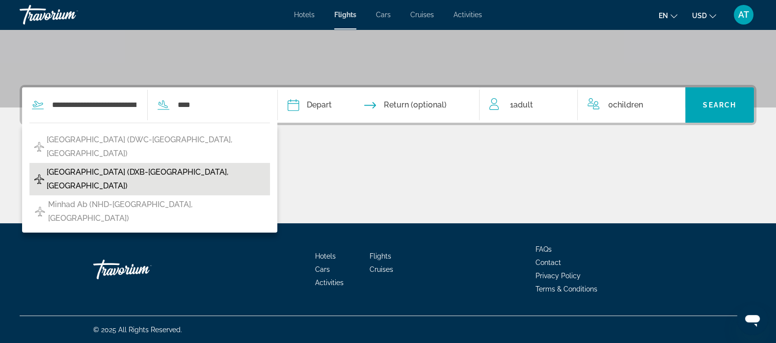
click at [250, 164] on button "[GEOGRAPHIC_DATA] (DXB-[GEOGRAPHIC_DATA], [GEOGRAPHIC_DATA])" at bounding box center [149, 179] width 241 height 32
type input "**********"
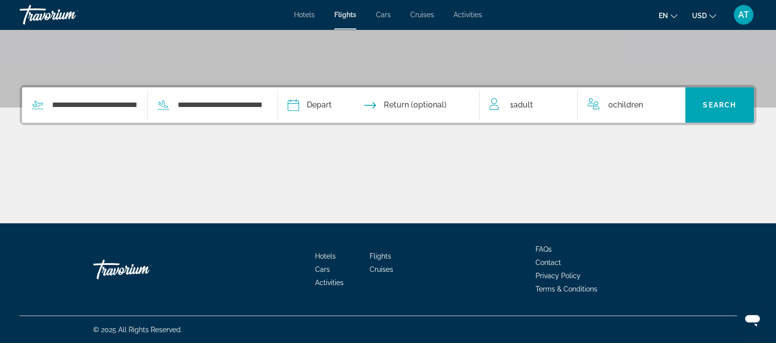
click at [334, 103] on input "Depart date" at bounding box center [335, 106] width 100 height 38
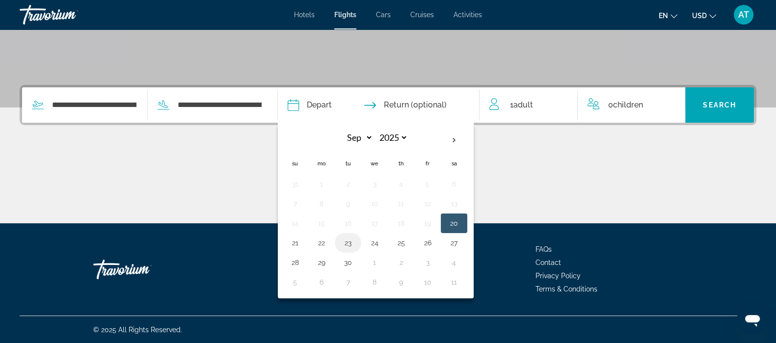
click at [361, 241] on td "23" at bounding box center [348, 243] width 27 height 20
click at [382, 243] on button "24" at bounding box center [375, 243] width 16 height 14
type input "**********"
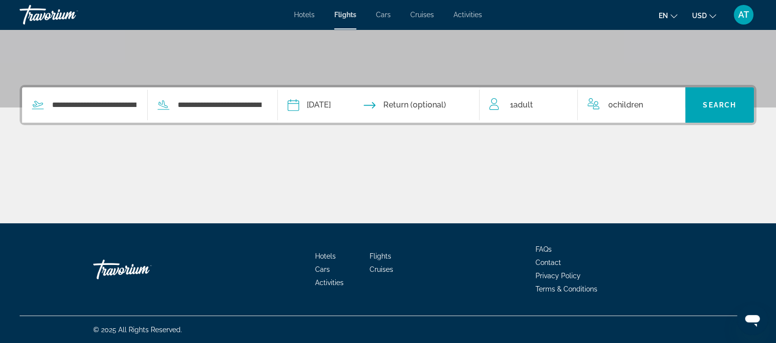
click at [435, 109] on input "Return date" at bounding box center [433, 106] width 100 height 38
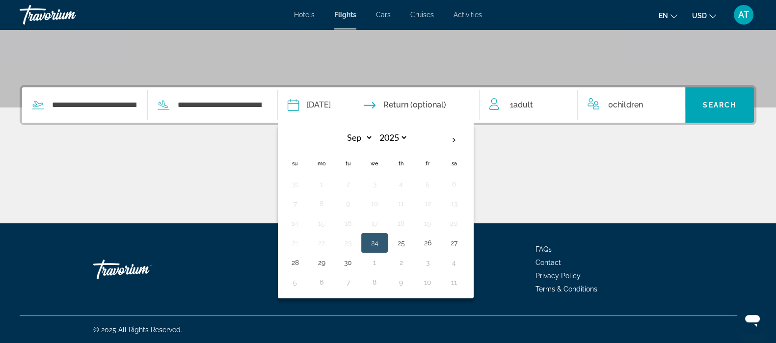
click at [435, 109] on input "Return date" at bounding box center [433, 106] width 100 height 38
click at [628, 209] on div "Main content" at bounding box center [388, 187] width 737 height 74
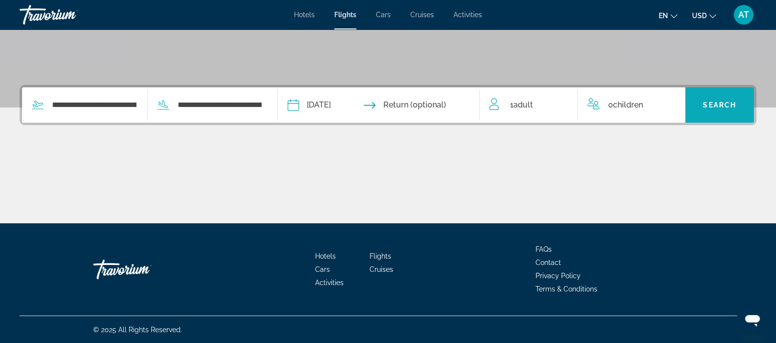
click at [628, 96] on span "Search widget" at bounding box center [719, 105] width 69 height 24
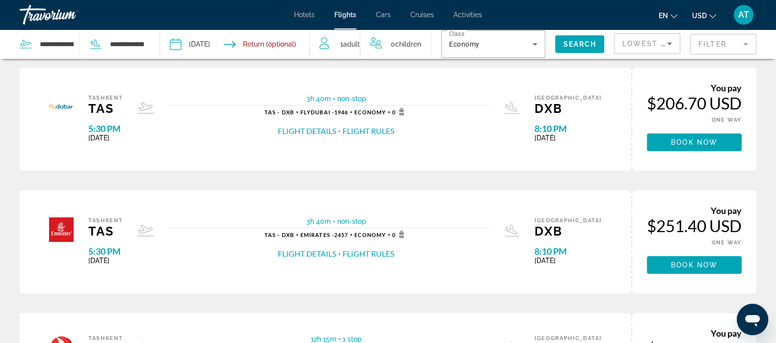
scroll to position [8, 0]
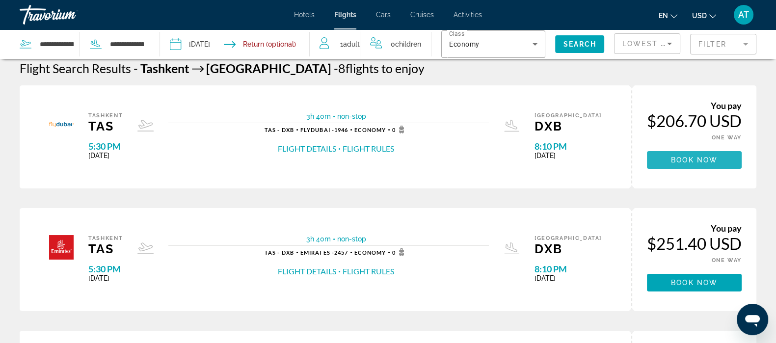
click at [628, 157] on span "Main content" at bounding box center [694, 160] width 95 height 24
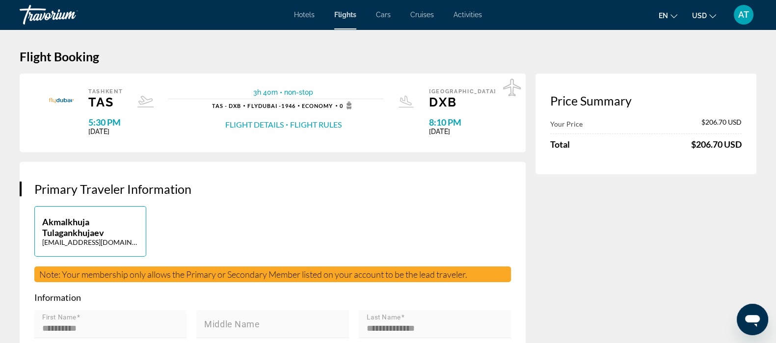
click at [324, 122] on button "Flight Rules" at bounding box center [316, 124] width 52 height 11
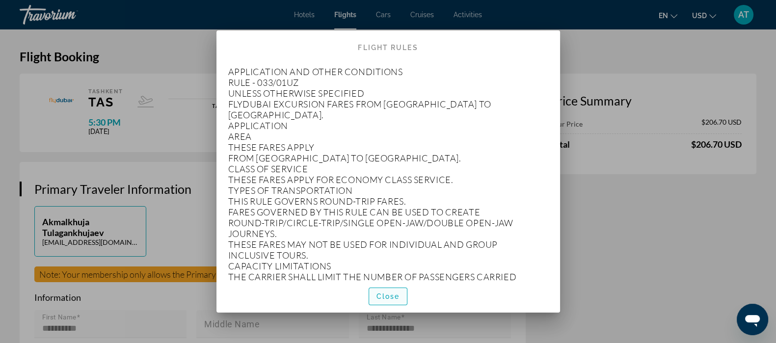
click at [386, 274] on span "Close" at bounding box center [389, 297] width 24 height 8
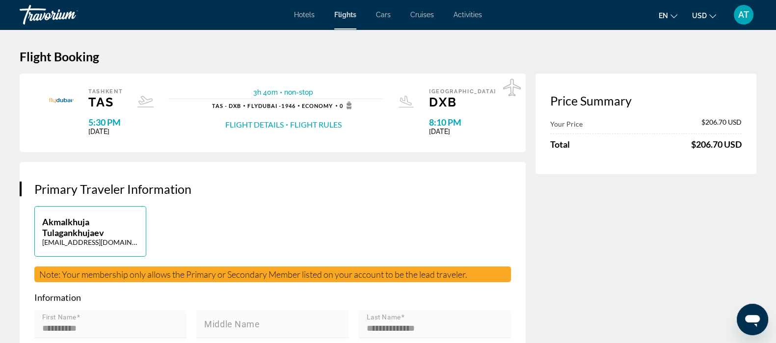
click at [304, 11] on span "Hotels" at bounding box center [304, 15] width 21 height 8
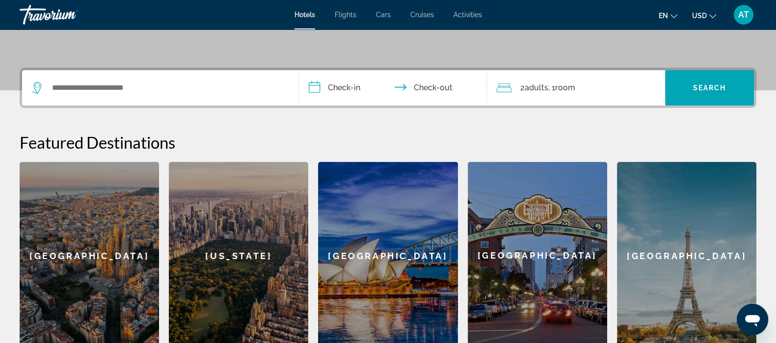
scroll to position [208, 0]
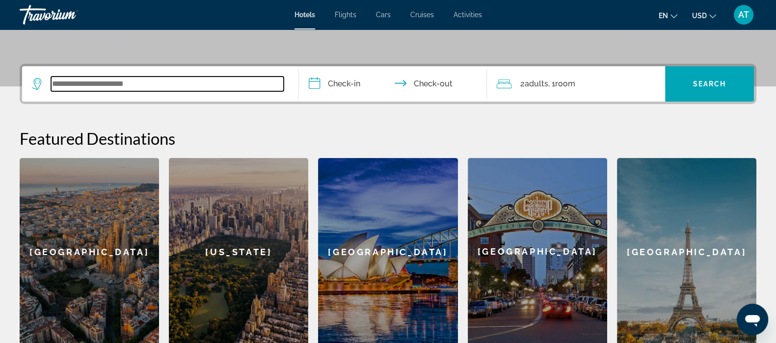
click at [157, 81] on input "Search widget" at bounding box center [167, 84] width 233 height 15
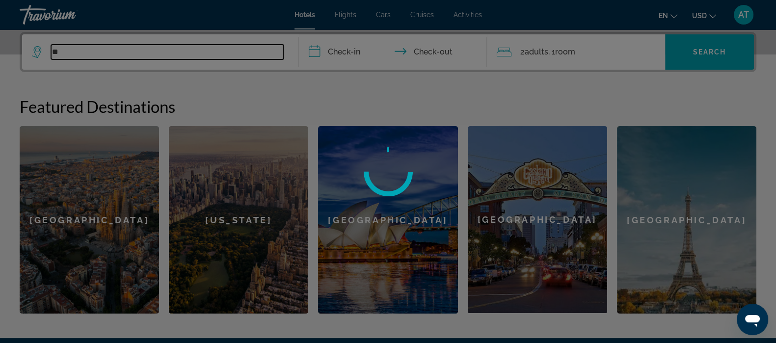
type input "*"
type input "*****"
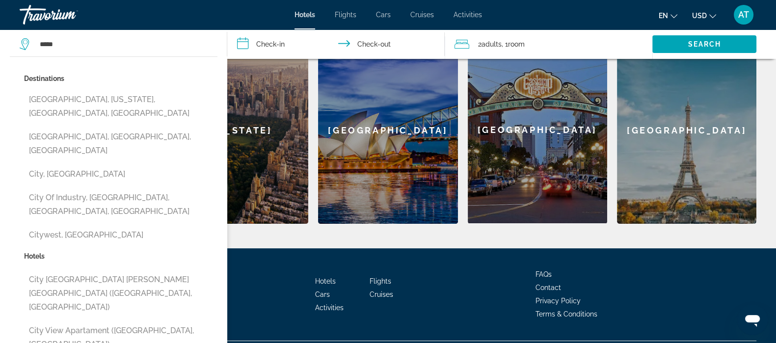
scroll to position [333, 0]
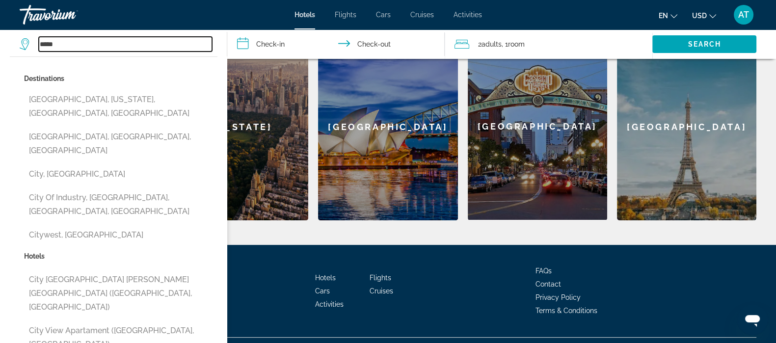
click at [113, 40] on input "*****" at bounding box center [125, 44] width 173 height 15
type input "*"
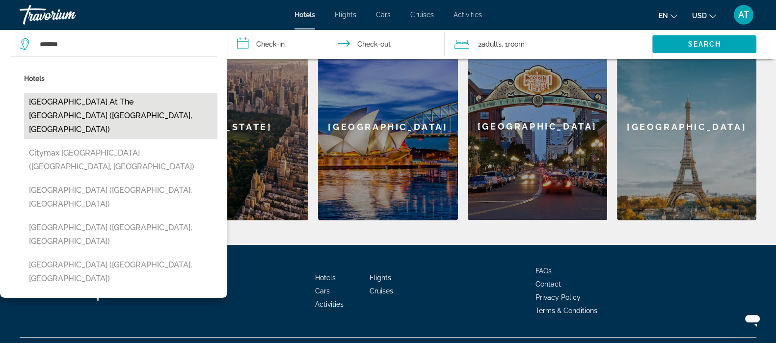
click at [162, 100] on button "[GEOGRAPHIC_DATA] at the [GEOGRAPHIC_DATA] ([GEOGRAPHIC_DATA], [GEOGRAPHIC_DATA…" at bounding box center [120, 116] width 193 height 46
type input "**********"
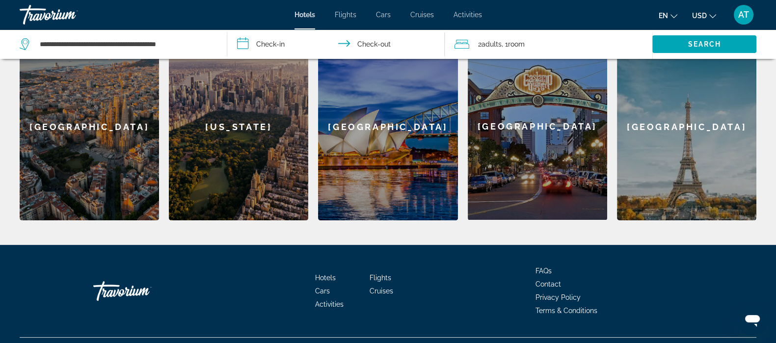
click at [255, 39] on input "**********" at bounding box center [337, 45] width 221 height 32
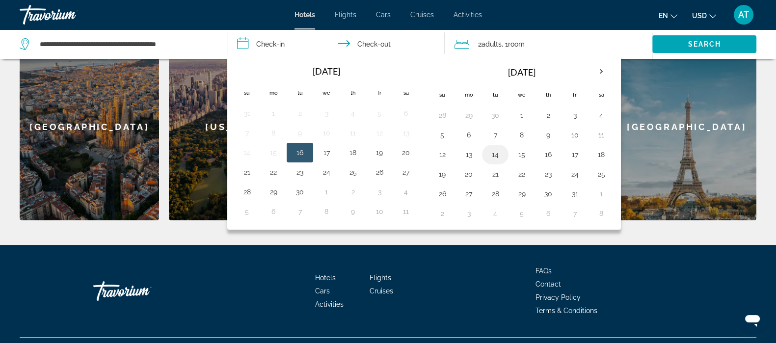
click at [492, 148] on button "14" at bounding box center [496, 155] width 16 height 14
click at [389, 40] on input "**********" at bounding box center [337, 45] width 221 height 32
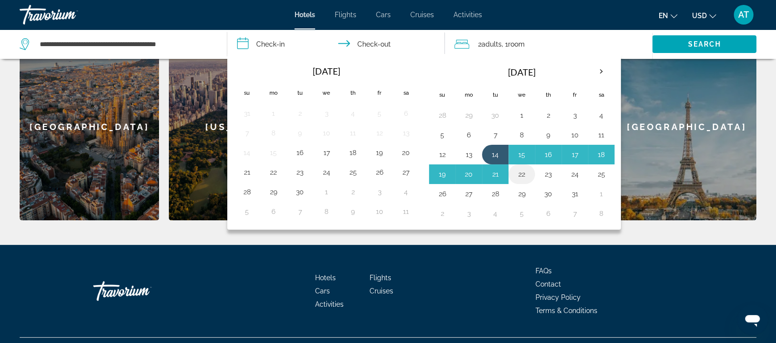
click at [516, 172] on button "22" at bounding box center [522, 174] width 16 height 14
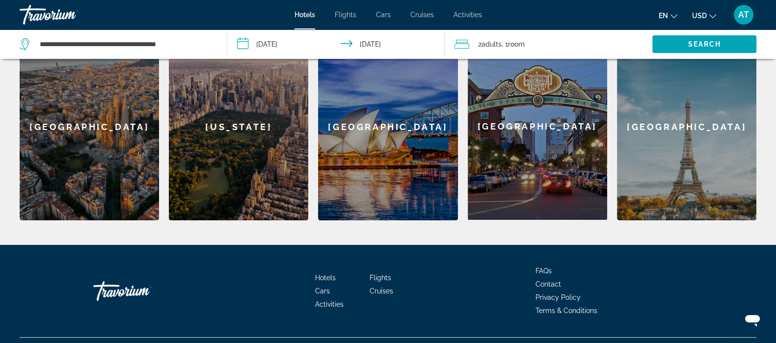
click at [405, 48] on input "**********" at bounding box center [337, 45] width 221 height 32
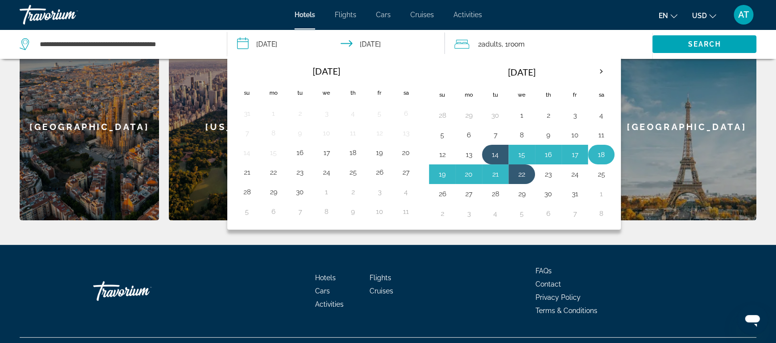
click at [595, 155] on button "18" at bounding box center [602, 155] width 16 height 14
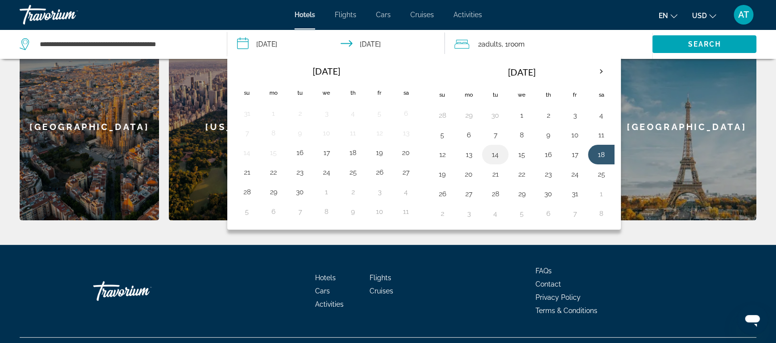
click at [488, 148] on button "14" at bounding box center [496, 155] width 16 height 14
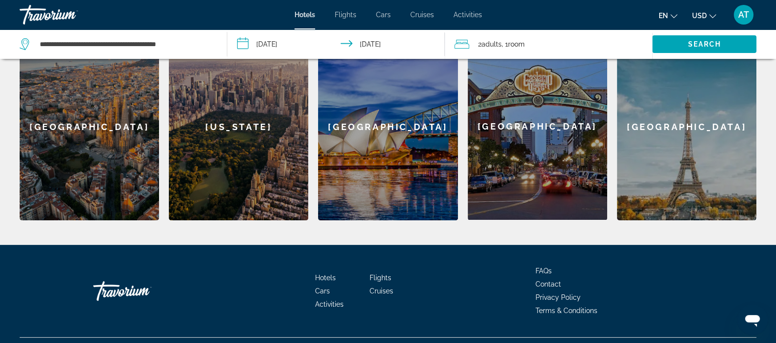
type input "**********"
click at [628, 46] on span "Search" at bounding box center [704, 44] width 33 height 8
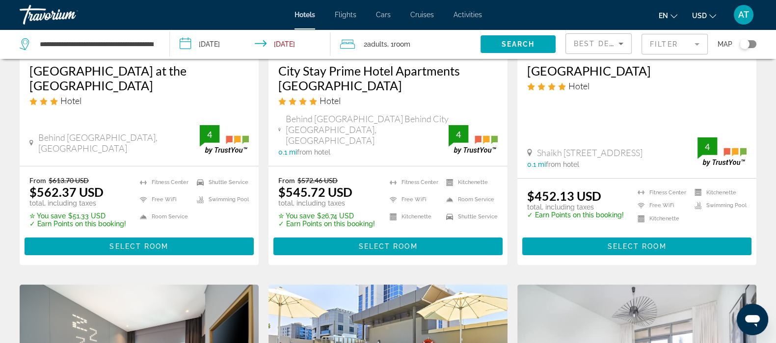
scroll to position [198, 0]
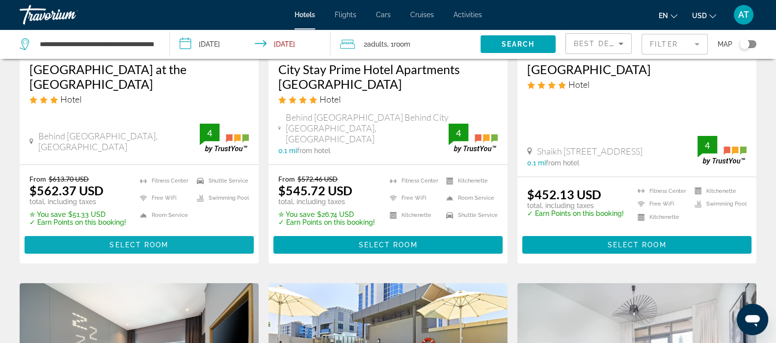
click at [129, 241] on span "Select Room" at bounding box center [138, 245] width 59 height 8
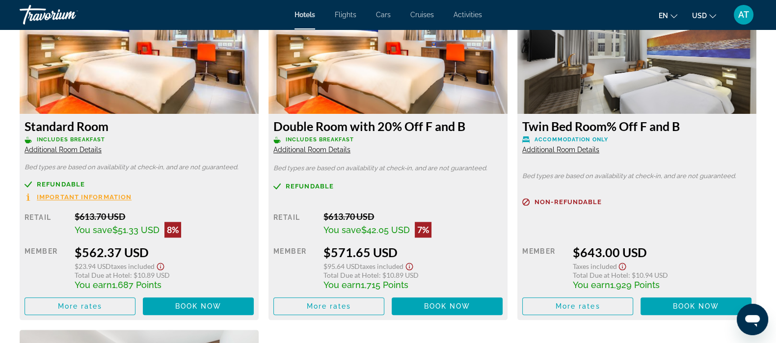
scroll to position [1402, 0]
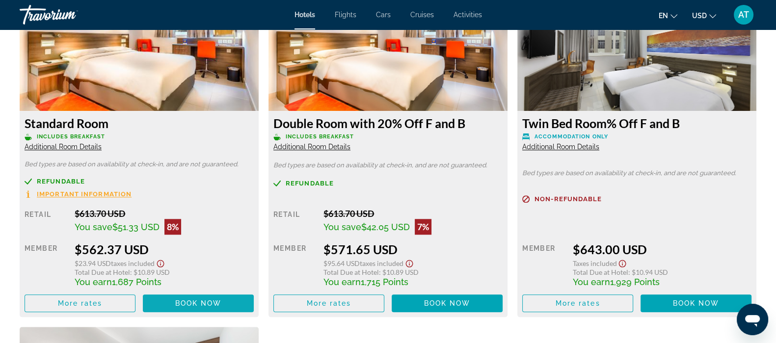
click at [204, 274] on span "Main content" at bounding box center [198, 304] width 111 height 24
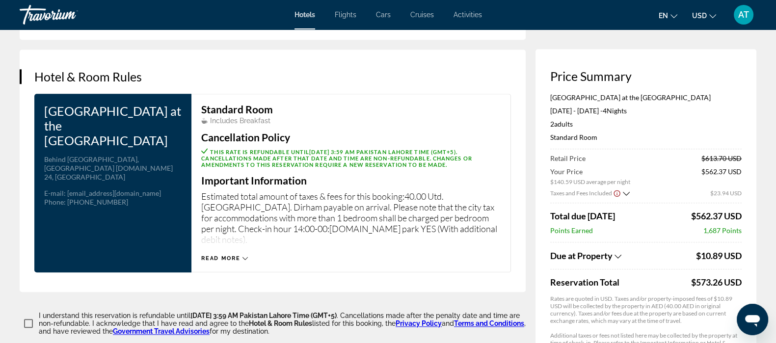
scroll to position [1215, 0]
click at [624, 190] on icon "Show Taxes and Fees breakdown" at bounding box center [626, 194] width 7 height 8
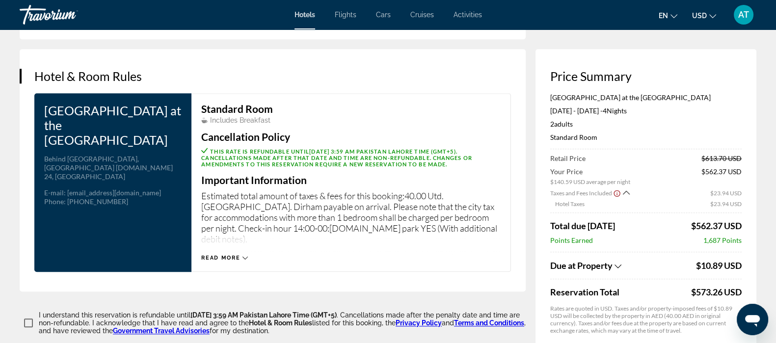
click at [623, 189] on icon "Show Taxes and Fees breakdown" at bounding box center [626, 193] width 7 height 8
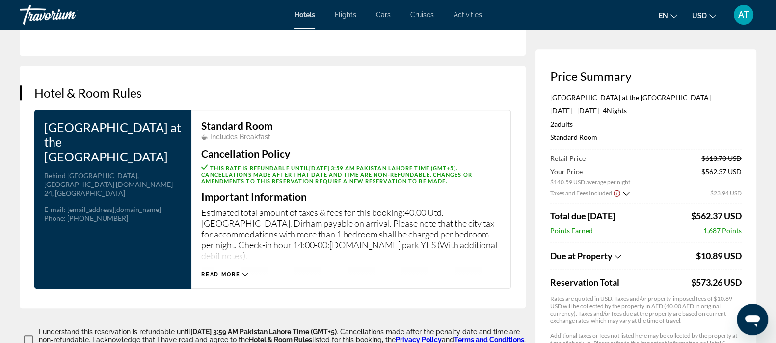
scroll to position [1198, 0]
drag, startPoint x: 705, startPoint y: 230, endPoint x: 739, endPoint y: 229, distance: 34.9
click at [628, 229] on span "1,687 Points" at bounding box center [723, 230] width 38 height 8
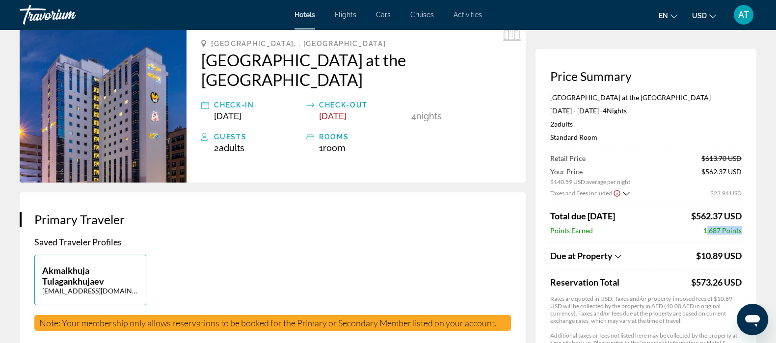
scroll to position [0, 0]
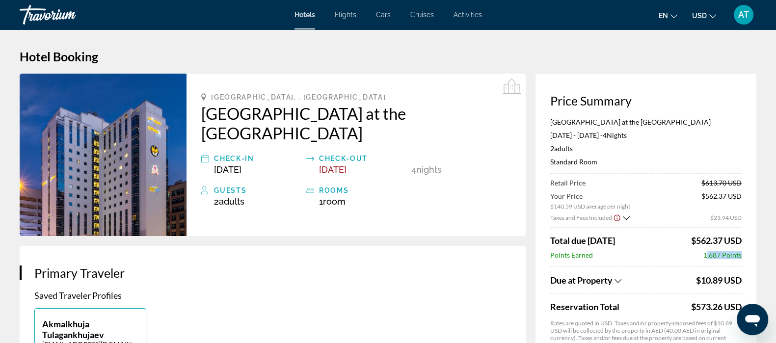
click at [75, 15] on div "Travorium" at bounding box center [69, 15] width 98 height 26
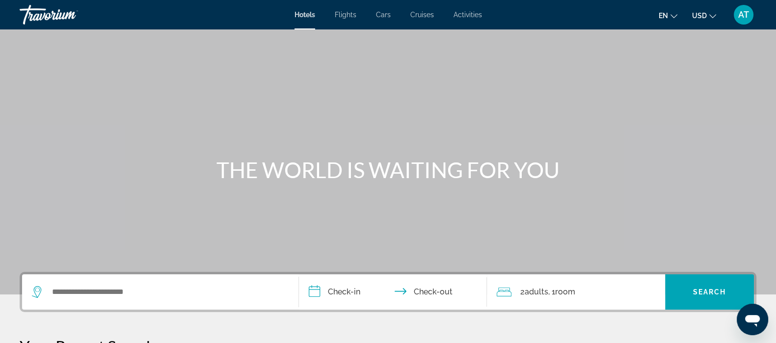
click at [382, 14] on span "Cars" at bounding box center [383, 15] width 15 height 8
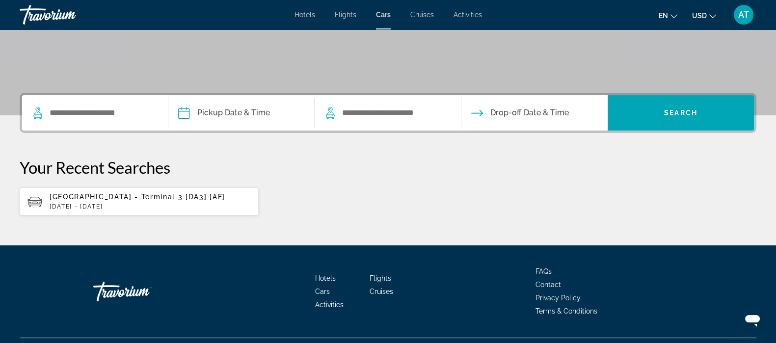
scroll to position [182, 0]
